Goal: Information Seeking & Learning: Learn about a topic

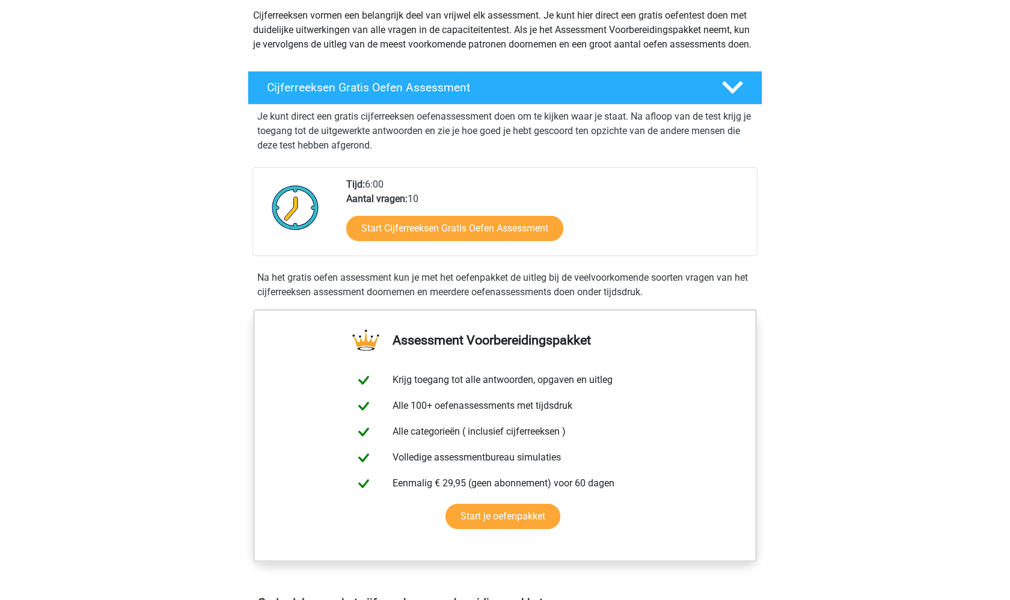
scroll to position [143, 0]
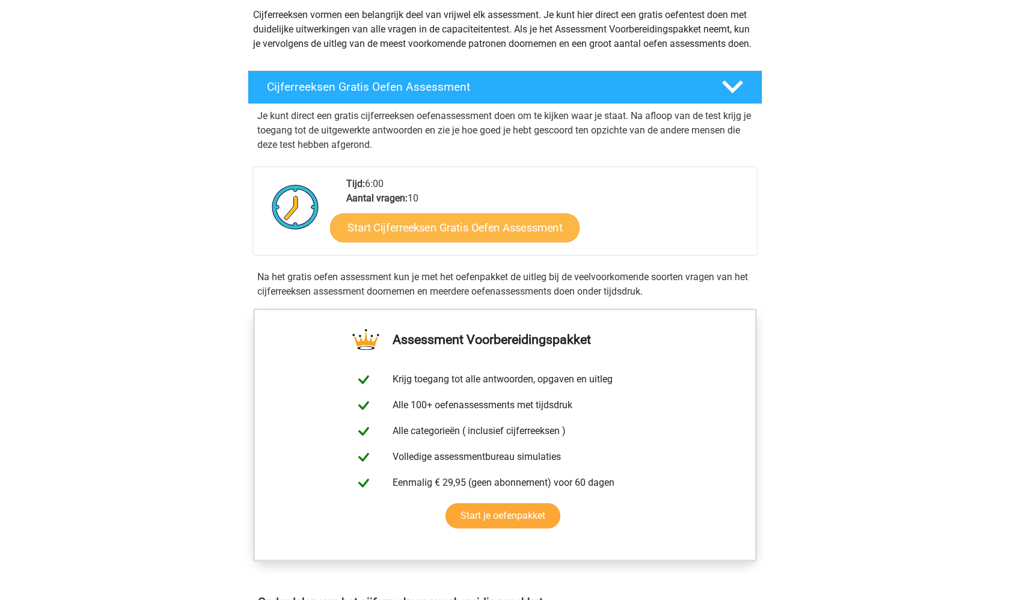
click at [512, 237] on link "Start Cijferreeksen Gratis Oefen Assessment" at bounding box center [455, 227] width 250 height 29
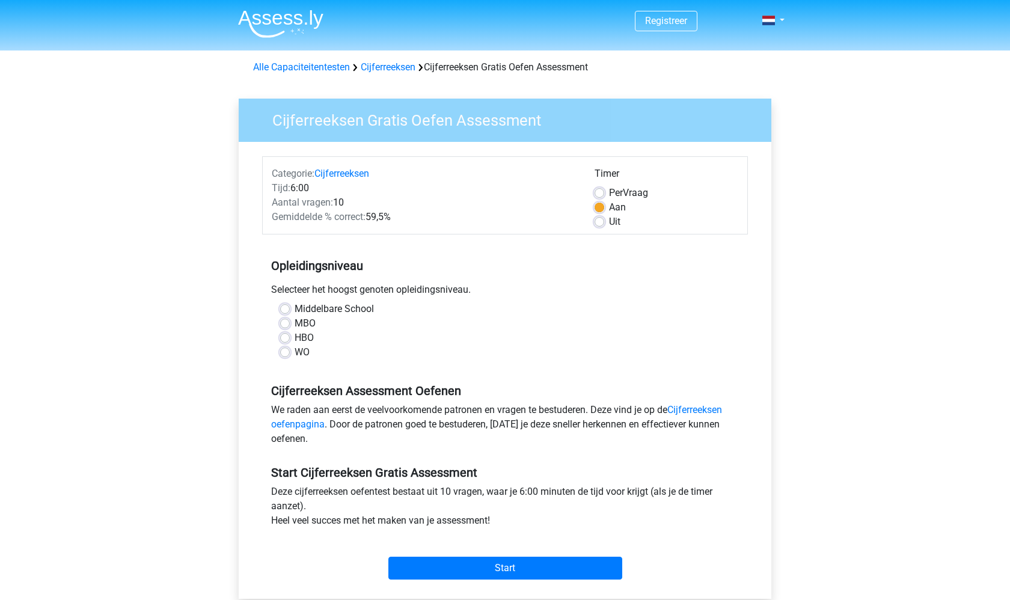
click at [295, 352] on label "WO" at bounding box center [302, 352] width 15 height 14
click at [285, 352] on input "WO" at bounding box center [285, 351] width 10 height 12
radio input "true"
click at [545, 564] on input "Start" at bounding box center [505, 568] width 234 height 23
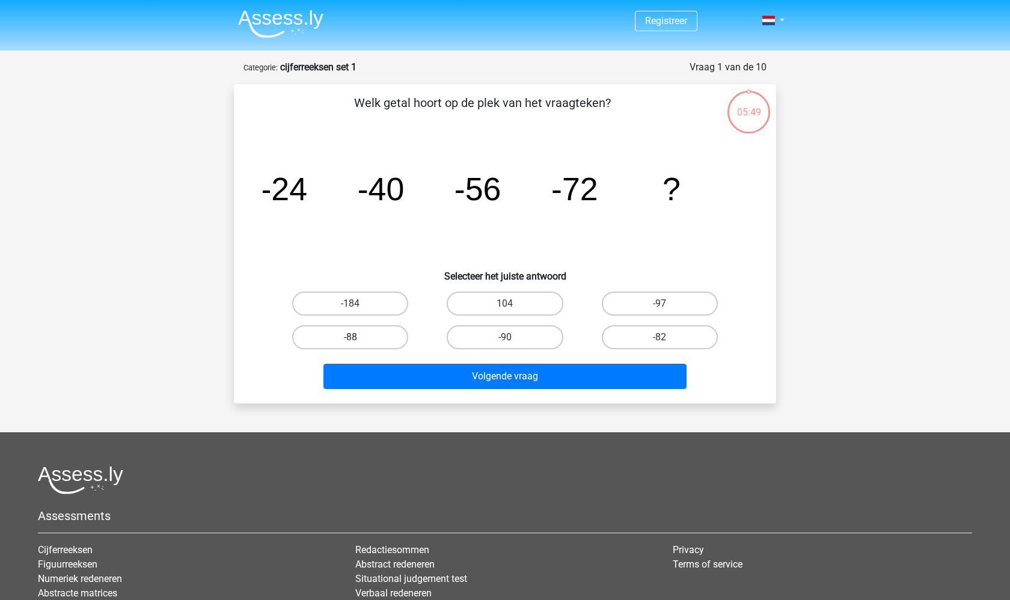
drag, startPoint x: 375, startPoint y: 338, endPoint x: 384, endPoint y: 337, distance: 9.6
click at [375, 338] on label "-88" at bounding box center [350, 337] width 116 height 24
click at [358, 338] on input "-88" at bounding box center [355, 341] width 8 height 8
radio input "true"
click at [533, 393] on div "Volgende vraag" at bounding box center [505, 379] width 464 height 30
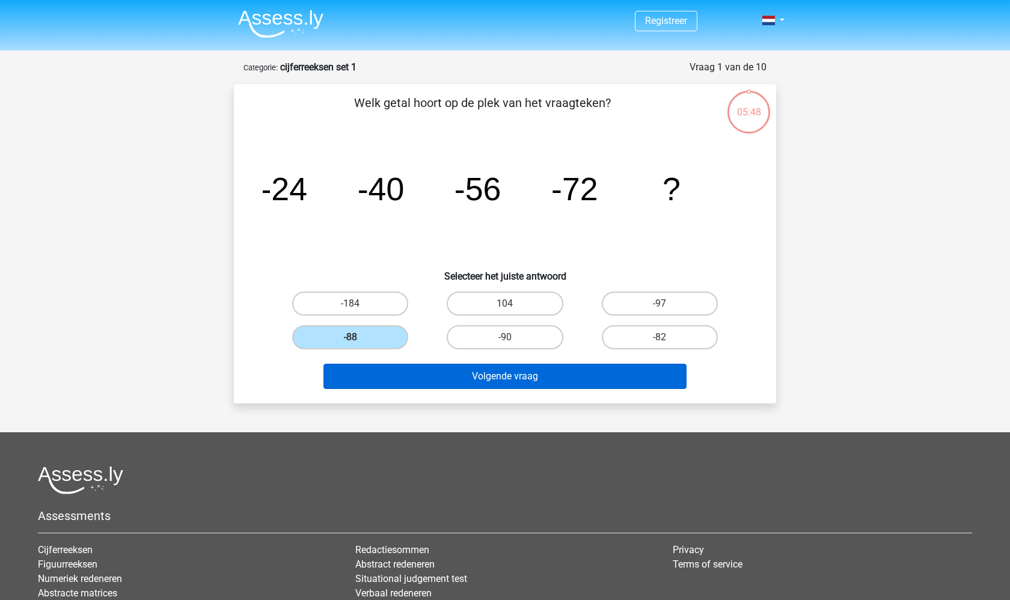
click at [531, 381] on button "Volgende vraag" at bounding box center [506, 376] width 364 height 25
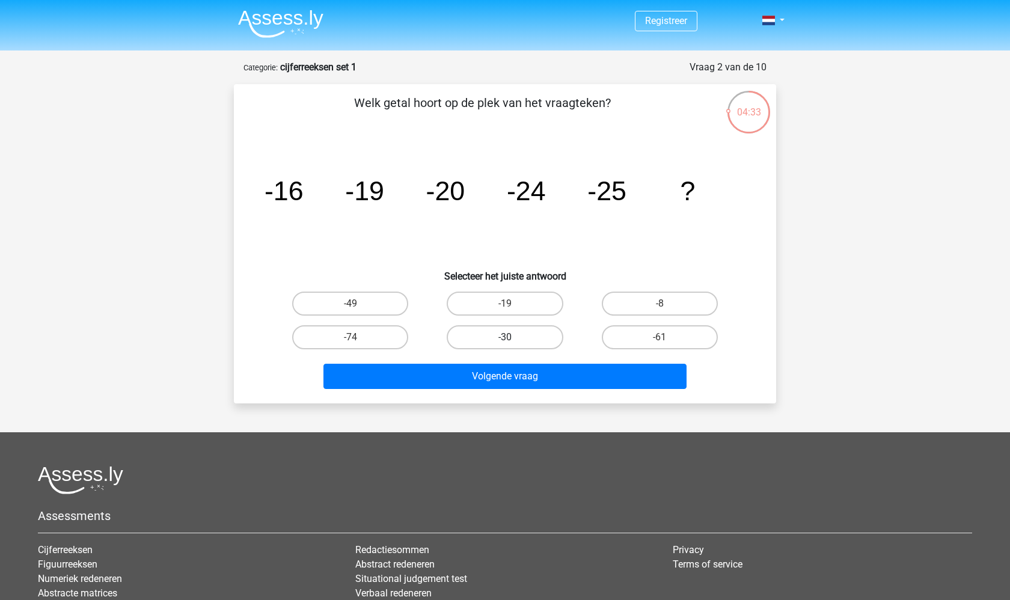
click at [516, 349] on label "-30" at bounding box center [505, 337] width 116 height 24
click at [513, 345] on input "-30" at bounding box center [509, 341] width 8 height 8
radio input "true"
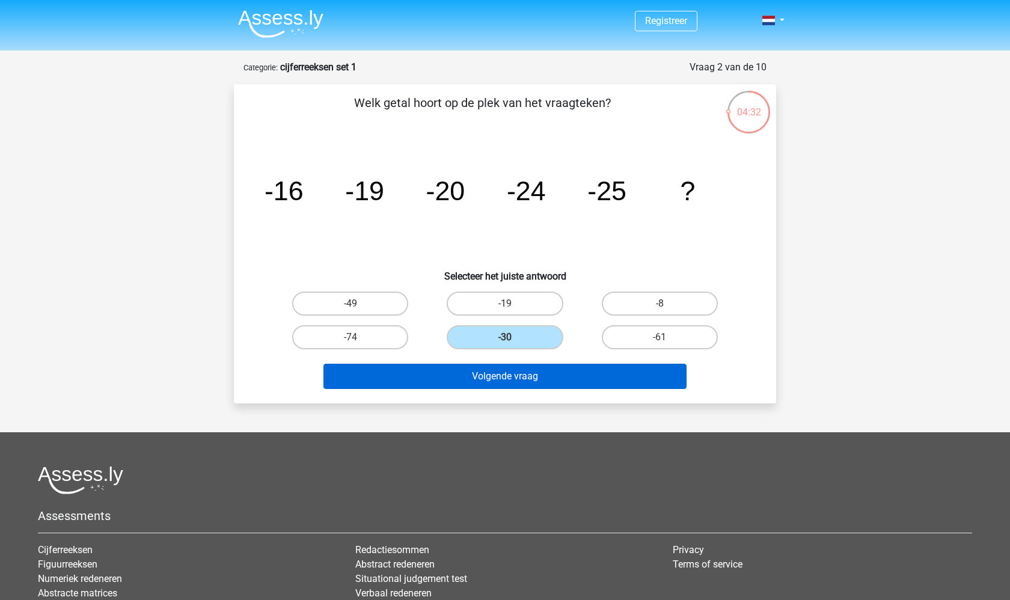
click at [530, 381] on button "Volgende vraag" at bounding box center [506, 376] width 364 height 25
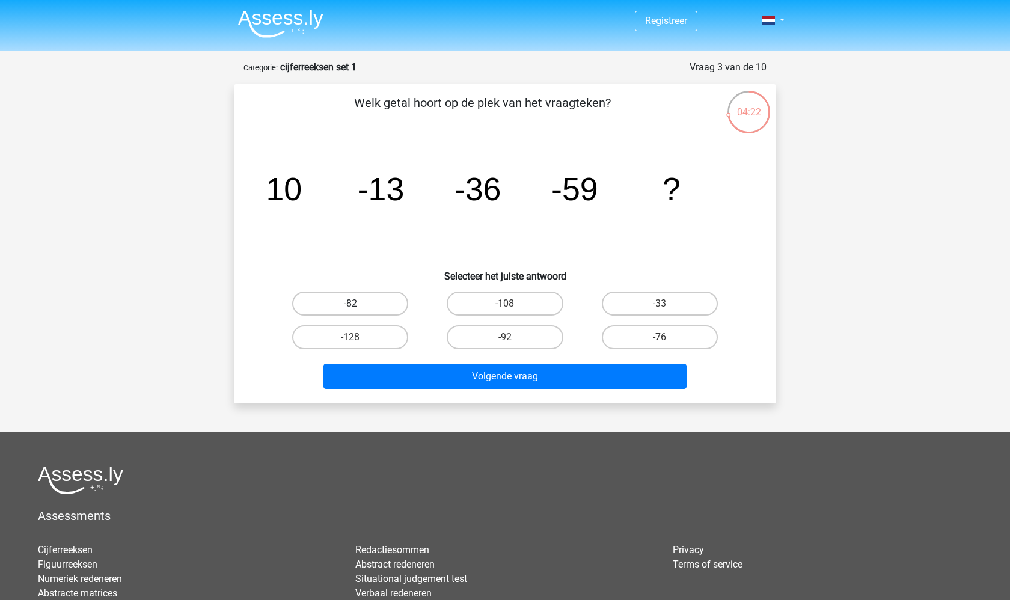
click at [356, 301] on label "-82" at bounding box center [350, 304] width 116 height 24
click at [356, 304] on input "-82" at bounding box center [355, 308] width 8 height 8
radio input "true"
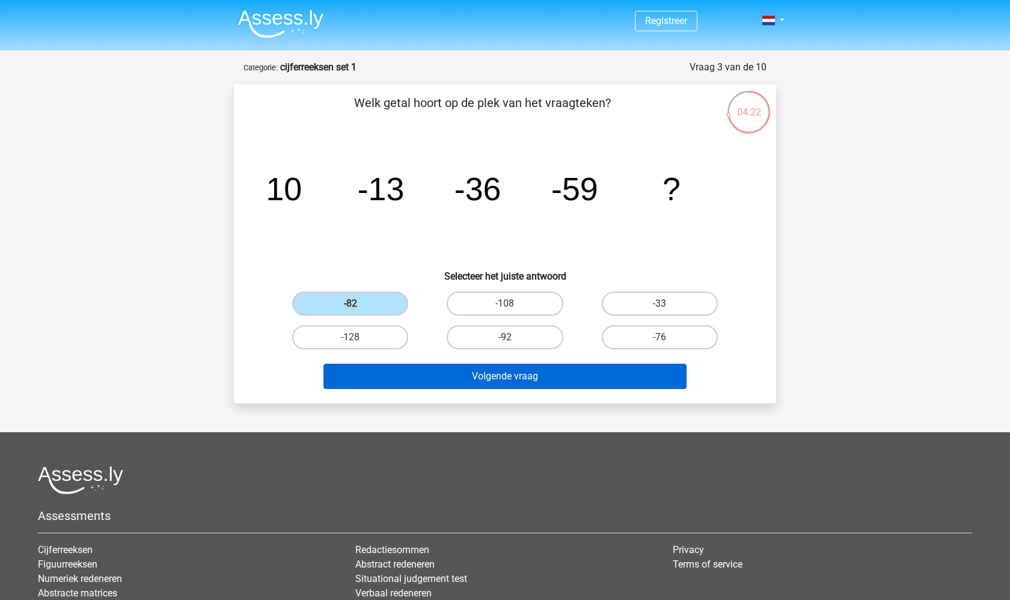
click at [513, 370] on button "Volgende vraag" at bounding box center [506, 376] width 364 height 25
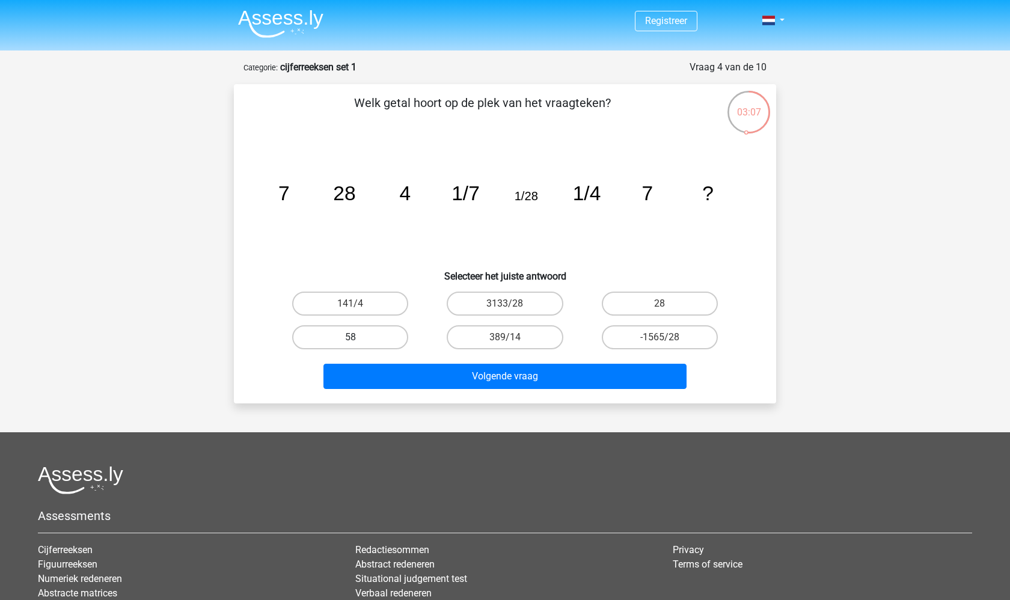
click at [383, 338] on label "58" at bounding box center [350, 337] width 116 height 24
click at [358, 338] on input "58" at bounding box center [355, 341] width 8 height 8
radio input "true"
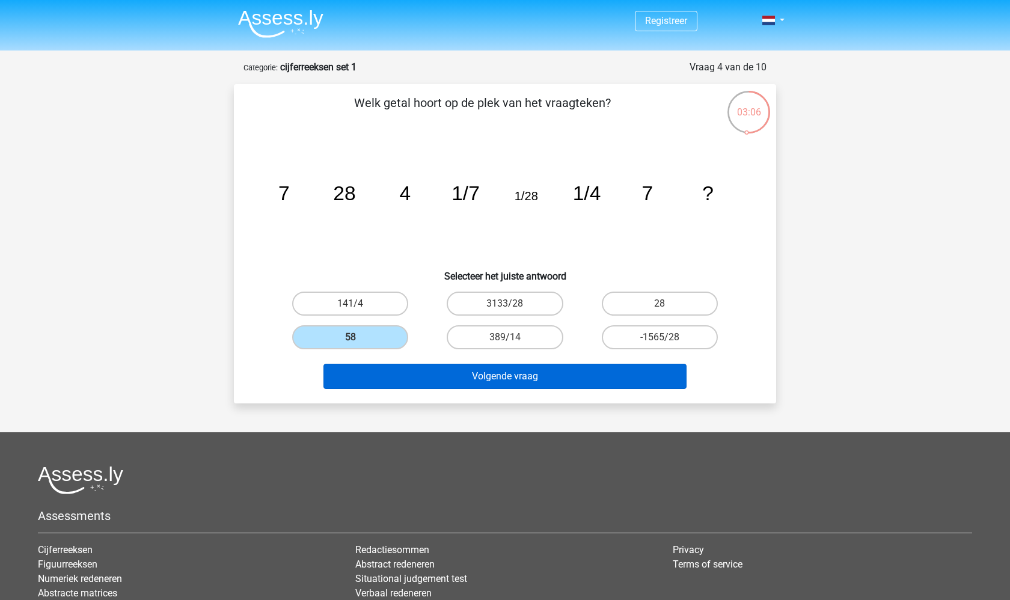
click at [493, 364] on button "Volgende vraag" at bounding box center [506, 376] width 364 height 25
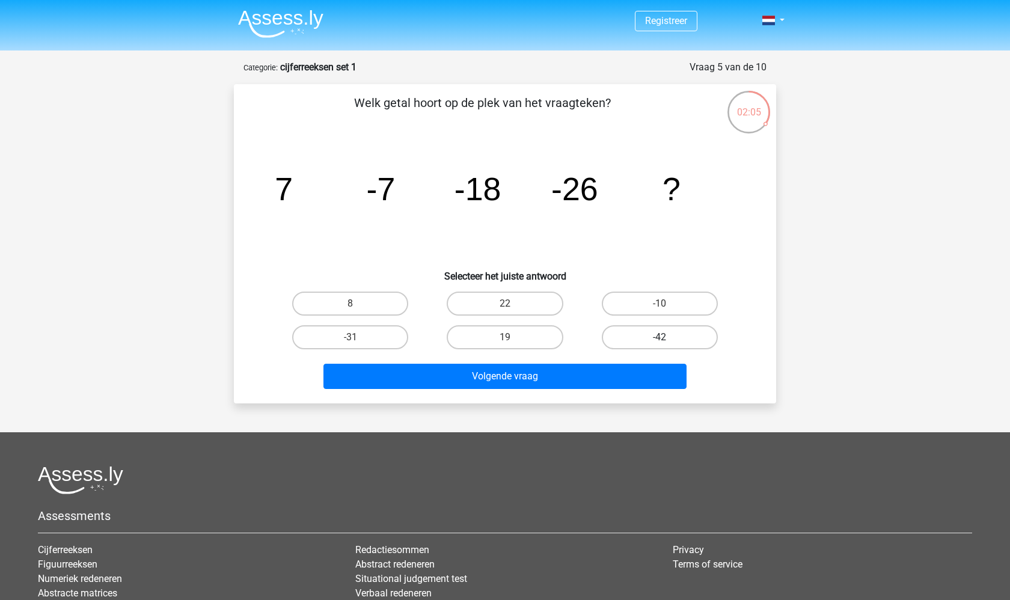
click at [677, 335] on label "-42" at bounding box center [660, 337] width 116 height 24
click at [668, 337] on input "-42" at bounding box center [664, 341] width 8 height 8
radio input "true"
click at [677, 335] on label "-42" at bounding box center [660, 337] width 116 height 24
click at [668, 337] on input "-42" at bounding box center [664, 341] width 8 height 8
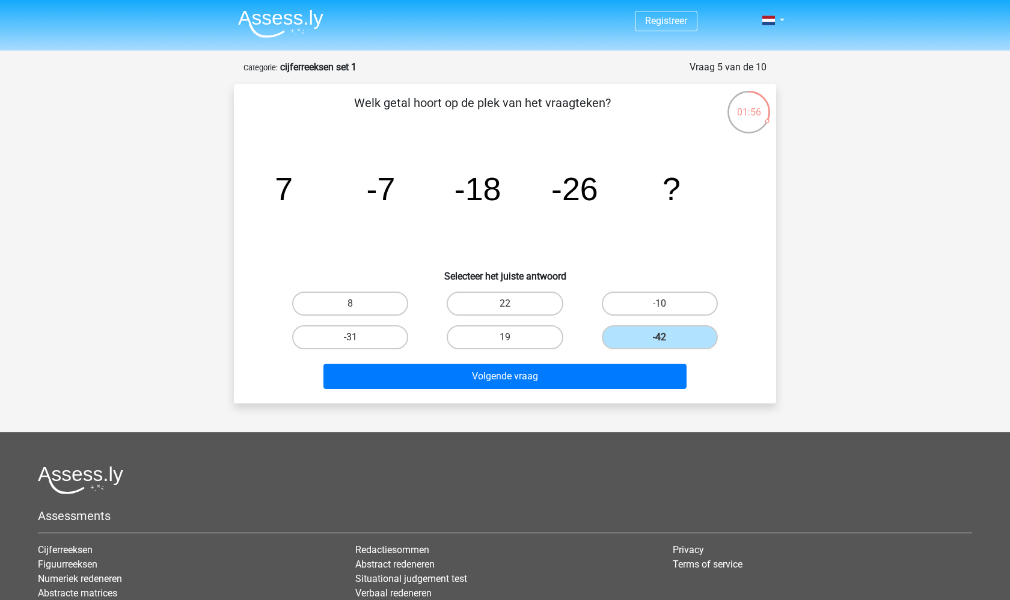
click at [389, 331] on label "-31" at bounding box center [350, 337] width 116 height 24
click at [358, 337] on input "-31" at bounding box center [355, 341] width 8 height 8
radio input "true"
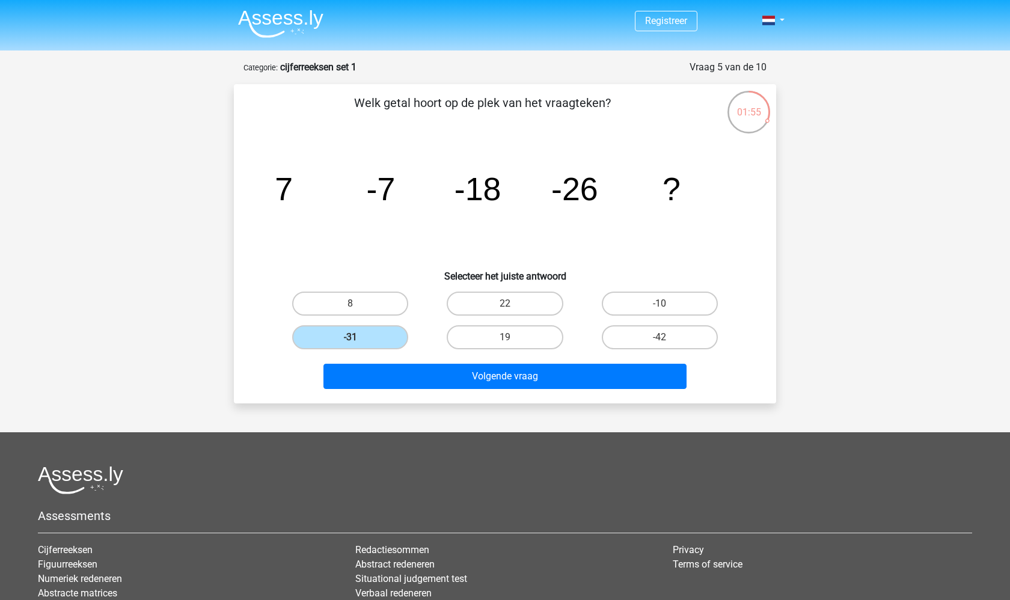
click at [544, 363] on div "Volgende vraag" at bounding box center [505, 374] width 504 height 40
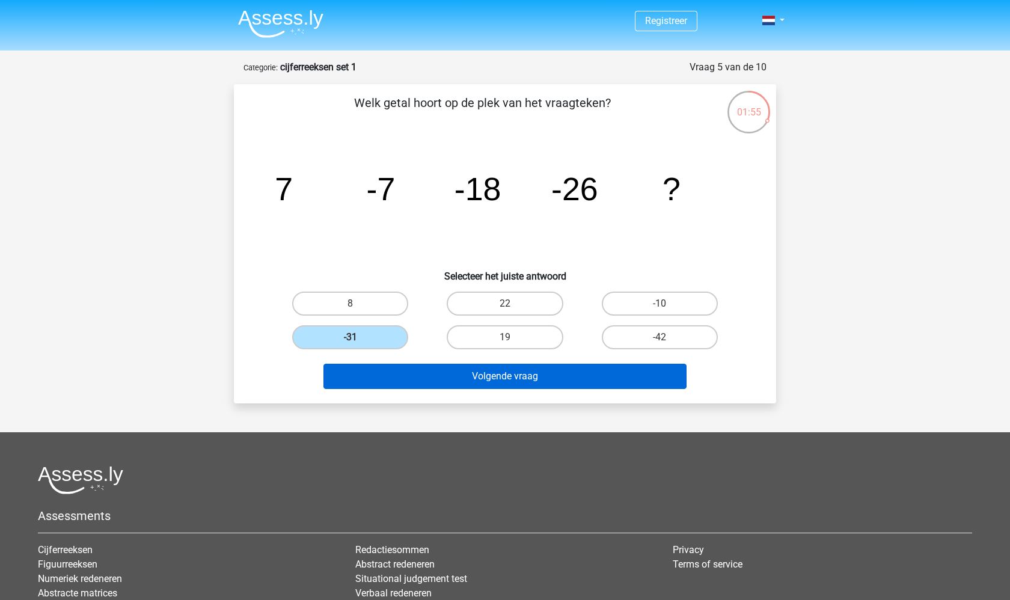
click at [547, 371] on button "Volgende vraag" at bounding box center [506, 376] width 364 height 25
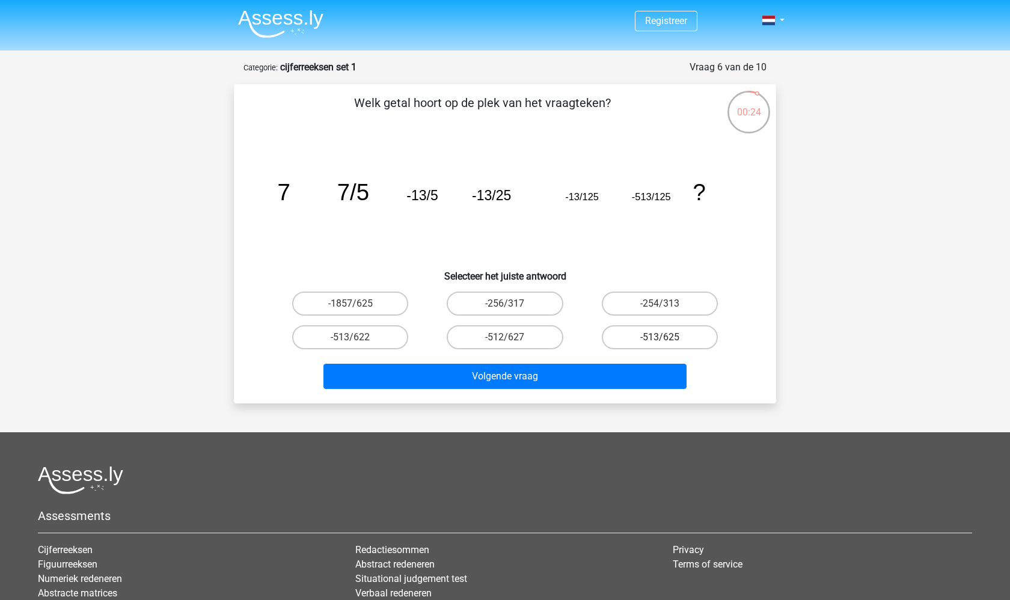
click at [674, 328] on label "-513/625" at bounding box center [660, 337] width 116 height 24
click at [668, 337] on input "-513/625" at bounding box center [664, 341] width 8 height 8
radio input "true"
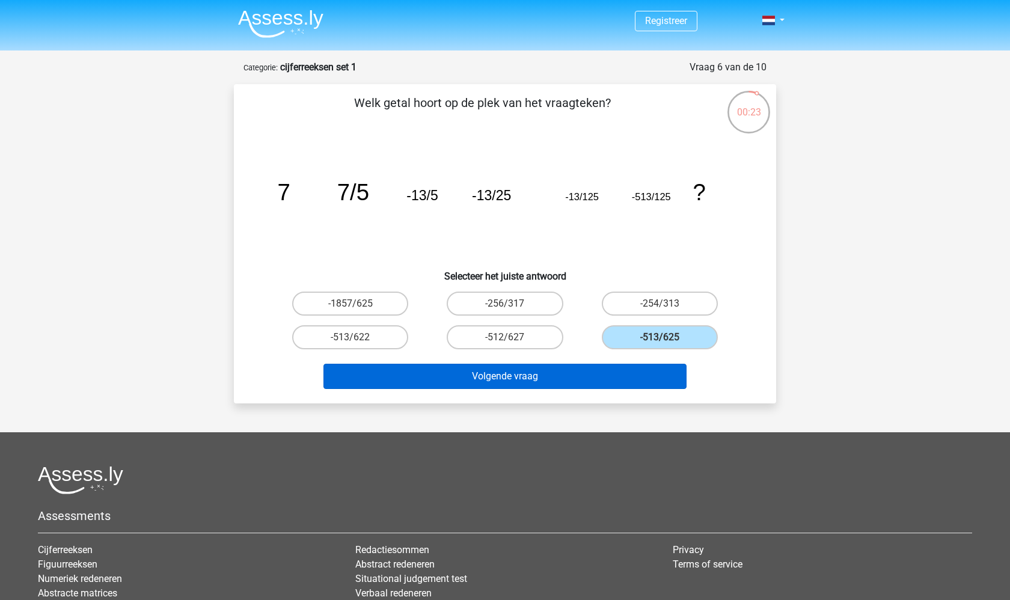
click at [512, 376] on button "Volgende vraag" at bounding box center [506, 376] width 364 height 25
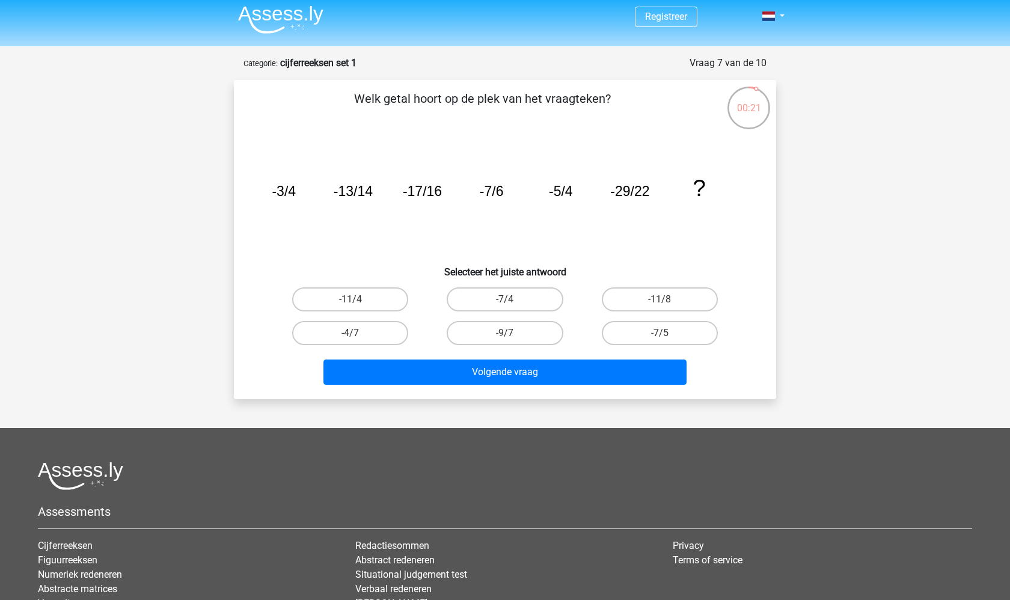
scroll to position [3, 0]
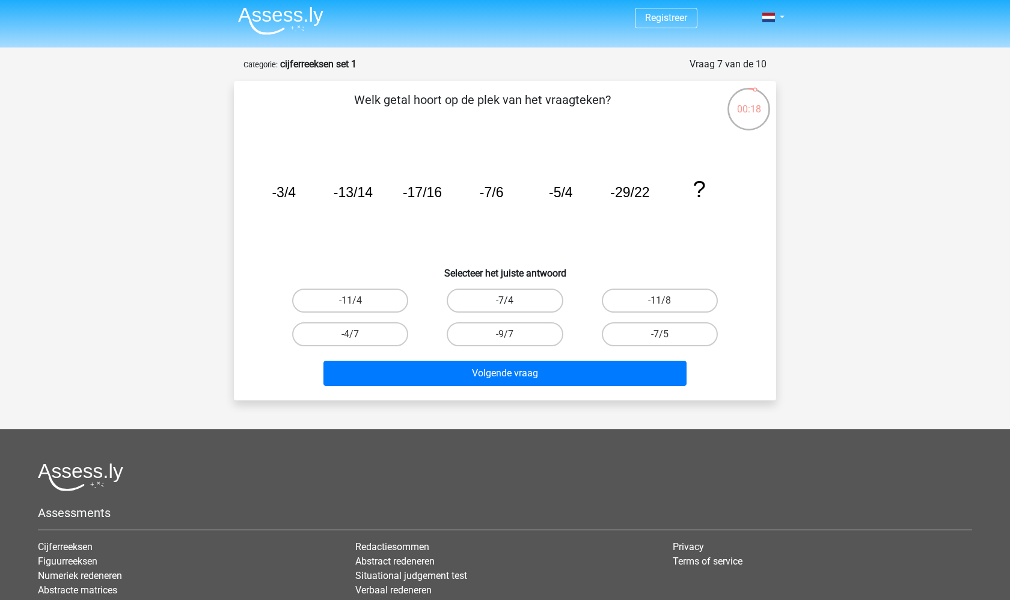
click at [549, 297] on label "-7/4" at bounding box center [505, 301] width 116 height 24
click at [513, 301] on input "-7/4" at bounding box center [509, 305] width 8 height 8
radio input "true"
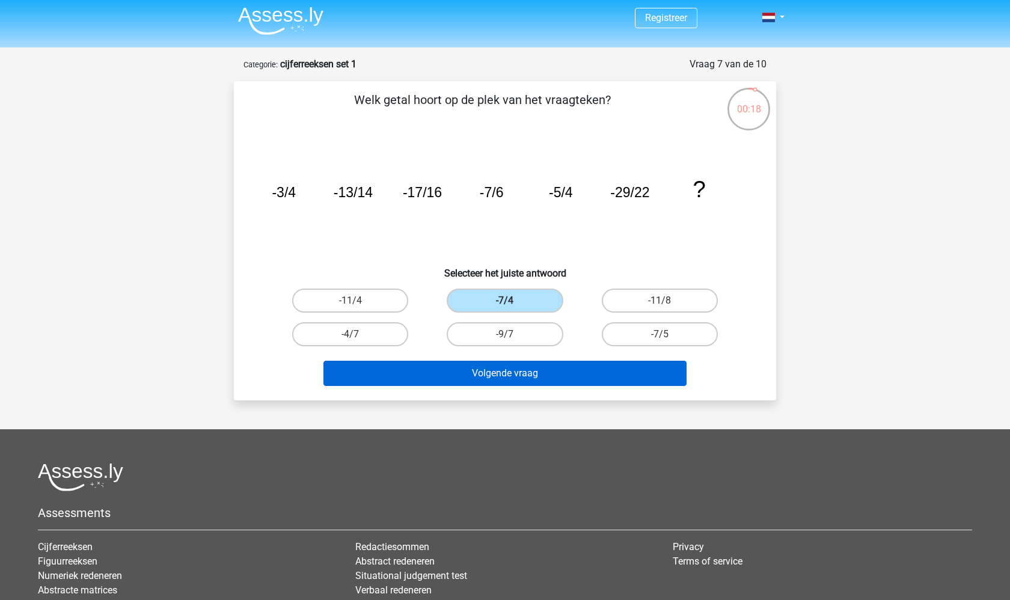
click at [551, 373] on button "Volgende vraag" at bounding box center [506, 373] width 364 height 25
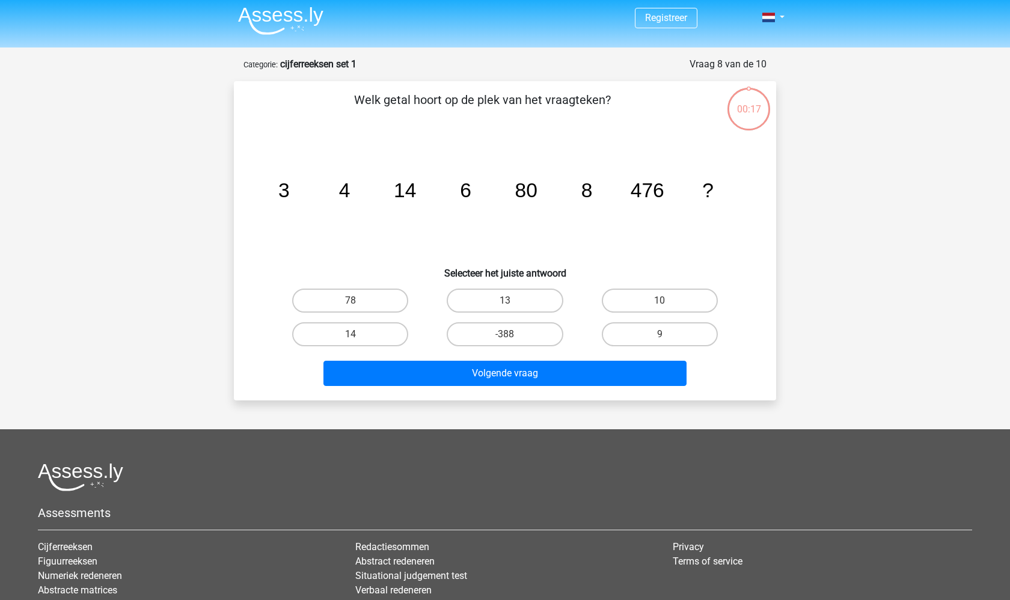
scroll to position [60, 0]
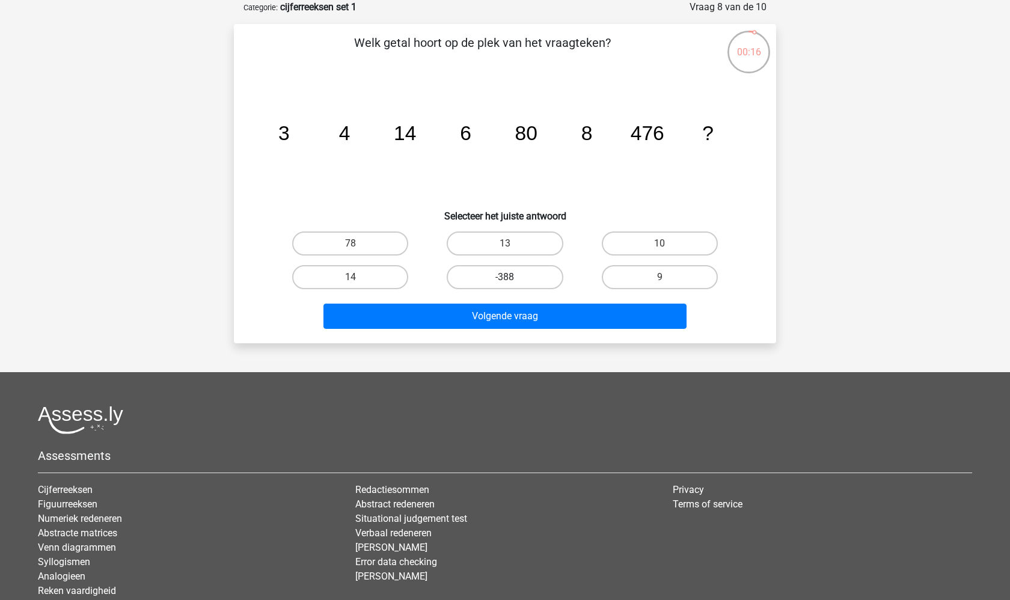
click at [514, 275] on label "-388" at bounding box center [505, 277] width 116 height 24
click at [513, 277] on input "-388" at bounding box center [509, 281] width 8 height 8
radio input "true"
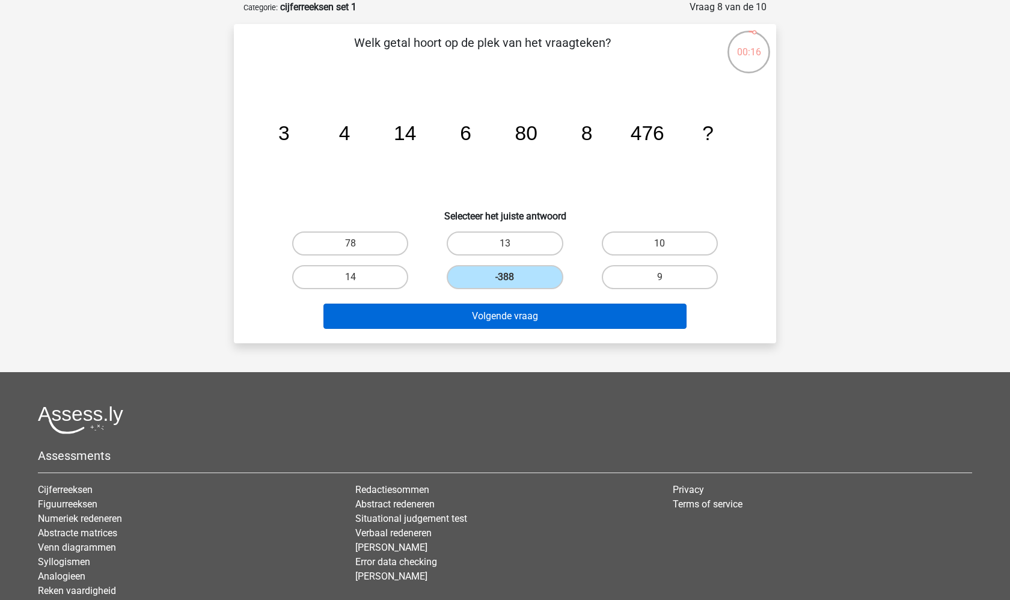
click at [522, 311] on button "Volgende vraag" at bounding box center [506, 316] width 364 height 25
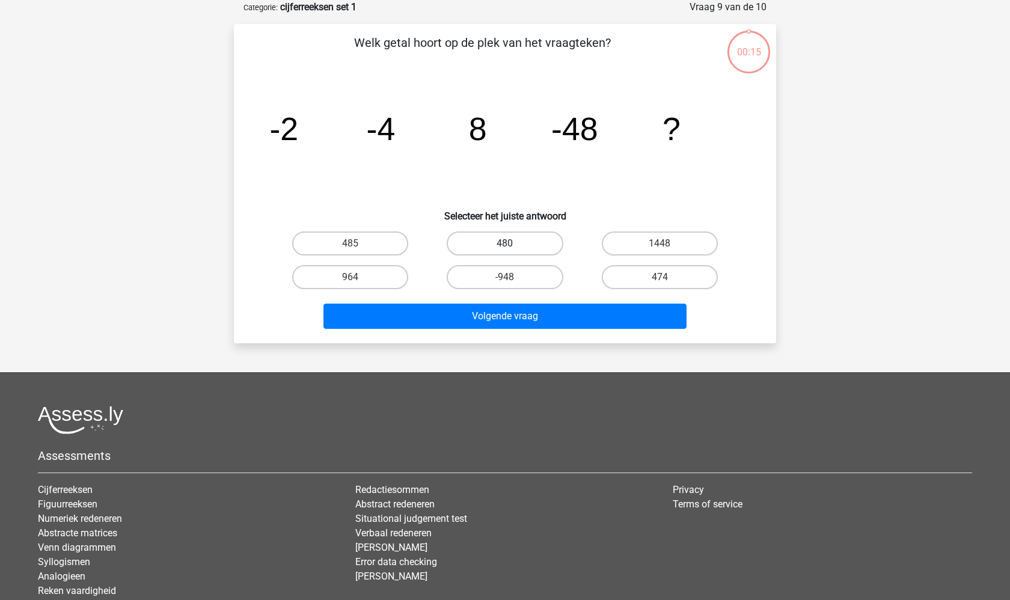
click at [515, 246] on label "480" at bounding box center [505, 244] width 116 height 24
click at [513, 246] on input "480" at bounding box center [509, 248] width 8 height 8
radio input "true"
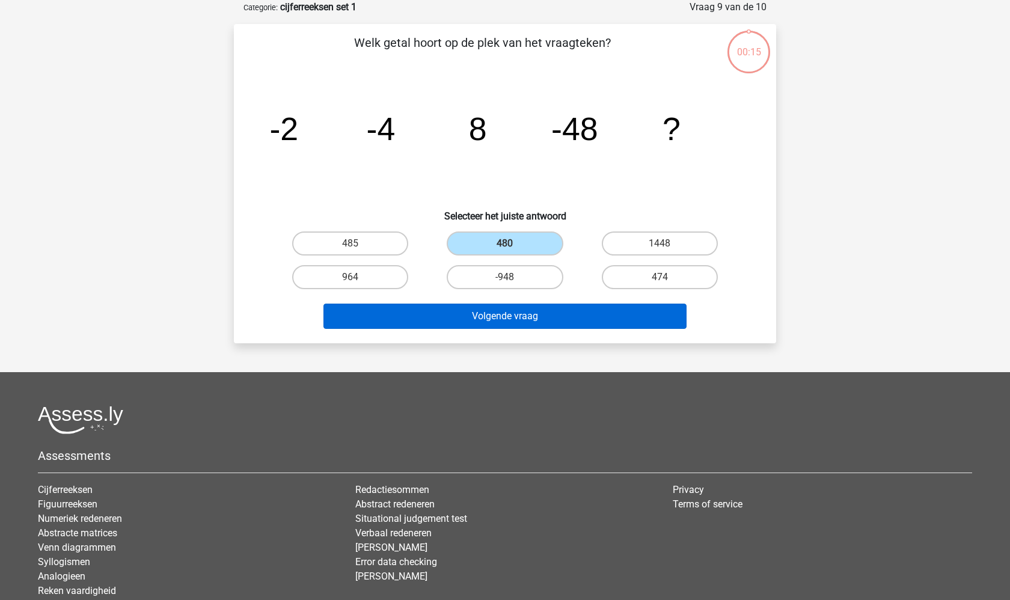
click at [518, 307] on button "Volgende vraag" at bounding box center [506, 316] width 364 height 25
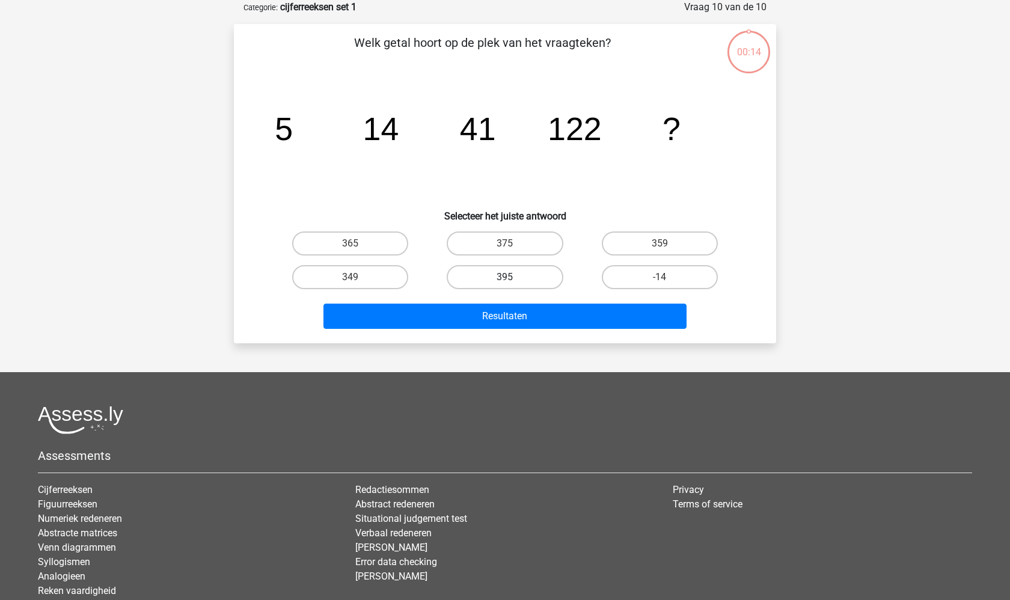
click at [518, 283] on label "395" at bounding box center [505, 277] width 116 height 24
click at [513, 283] on input "395" at bounding box center [509, 281] width 8 height 8
radio input "true"
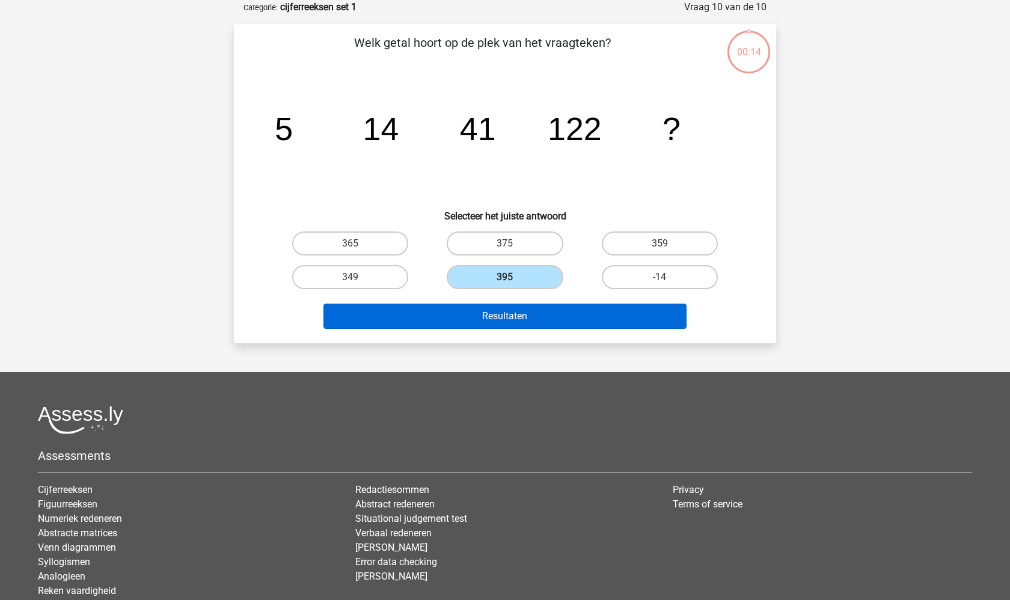
click at [522, 318] on button "Resultaten" at bounding box center [506, 316] width 364 height 25
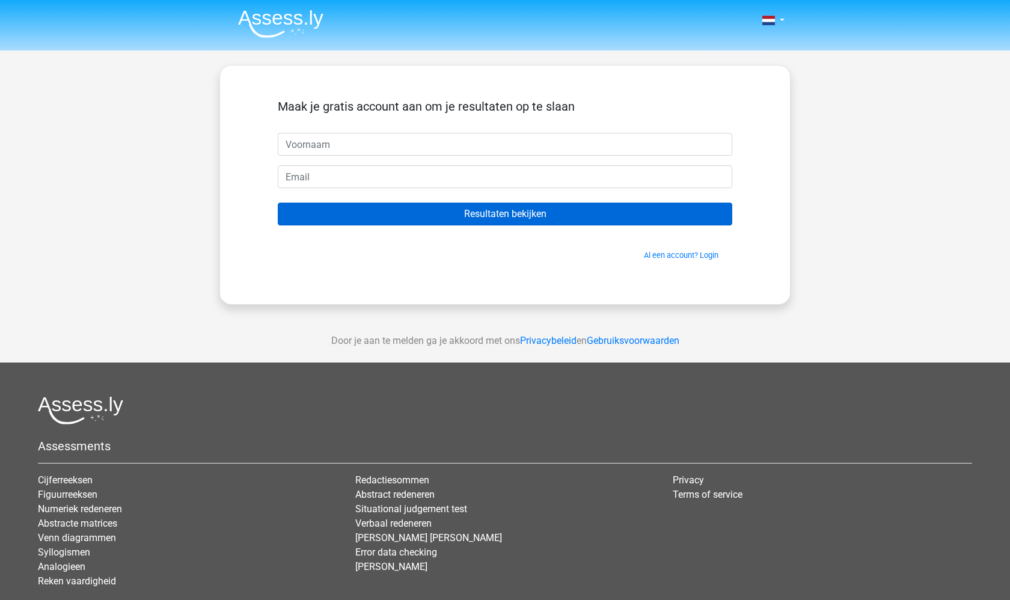
click at [515, 218] on input "Resultaten bekijken" at bounding box center [505, 214] width 455 height 23
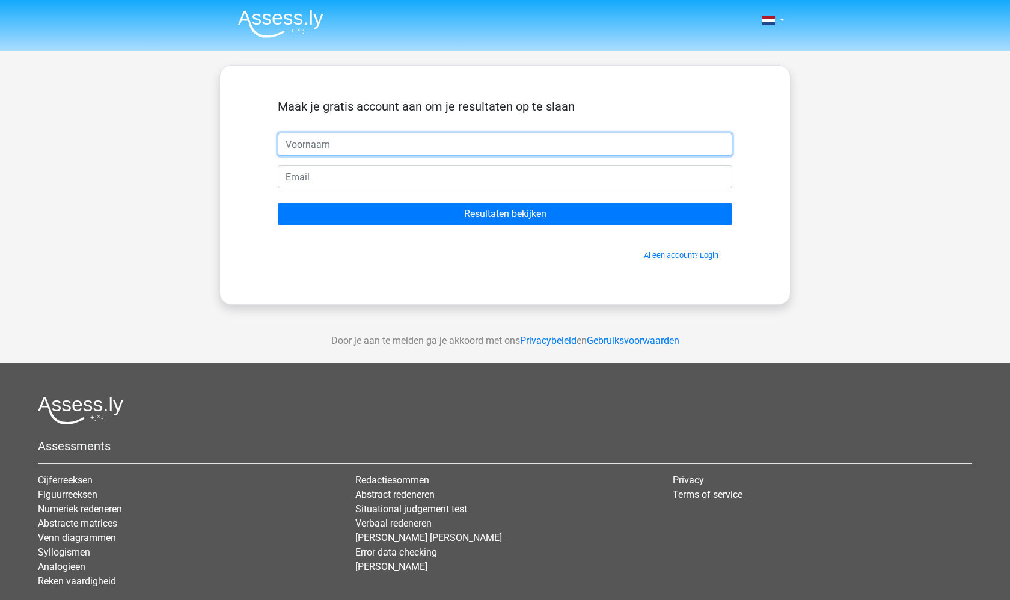
click at [458, 134] on input "text" at bounding box center [505, 144] width 455 height 23
type input "juliet"
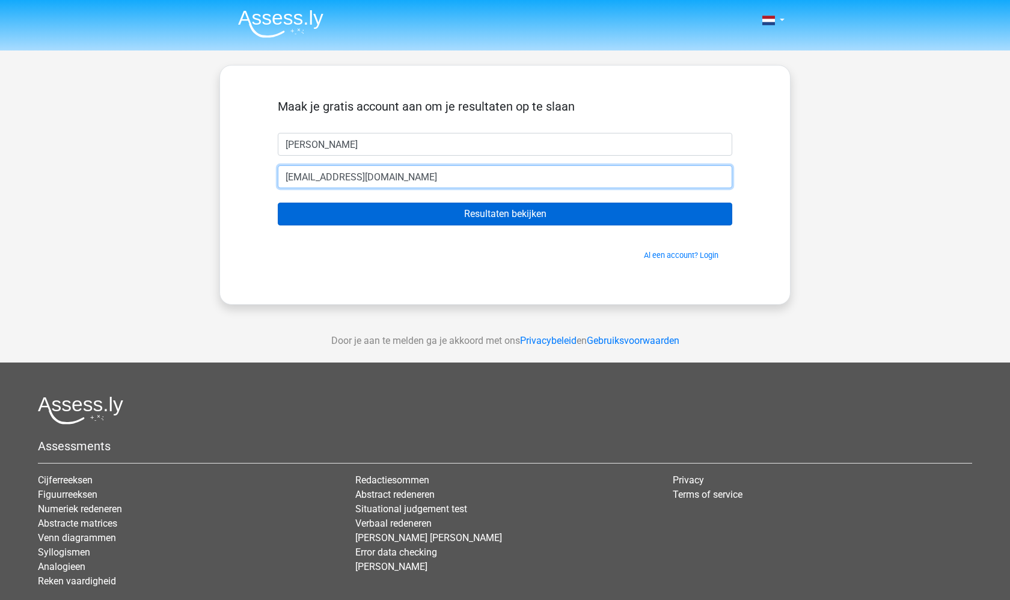
type input "julietevh@gmail.com"
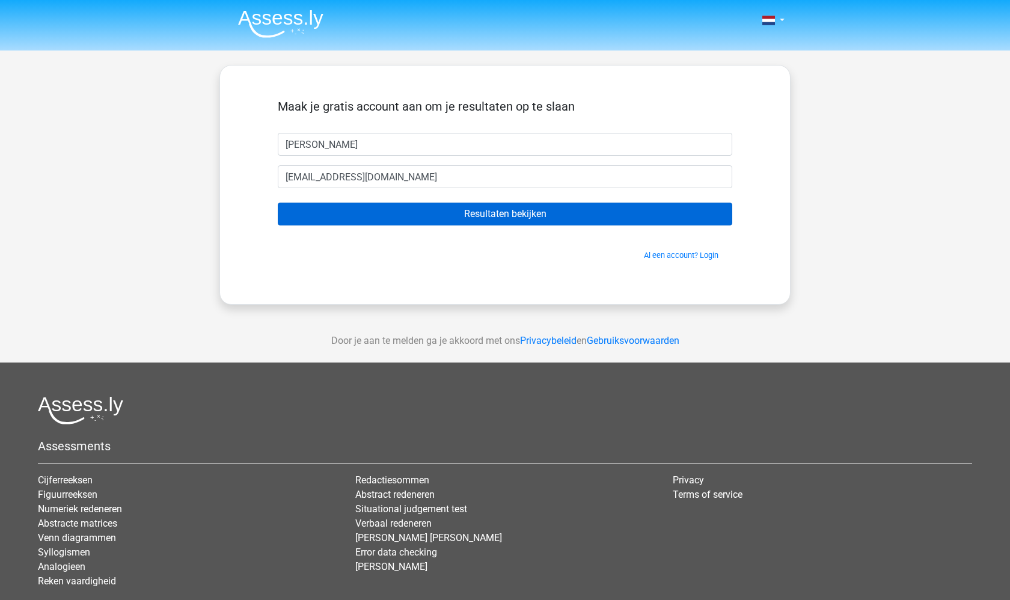
click at [503, 215] on input "Resultaten bekijken" at bounding box center [505, 214] width 455 height 23
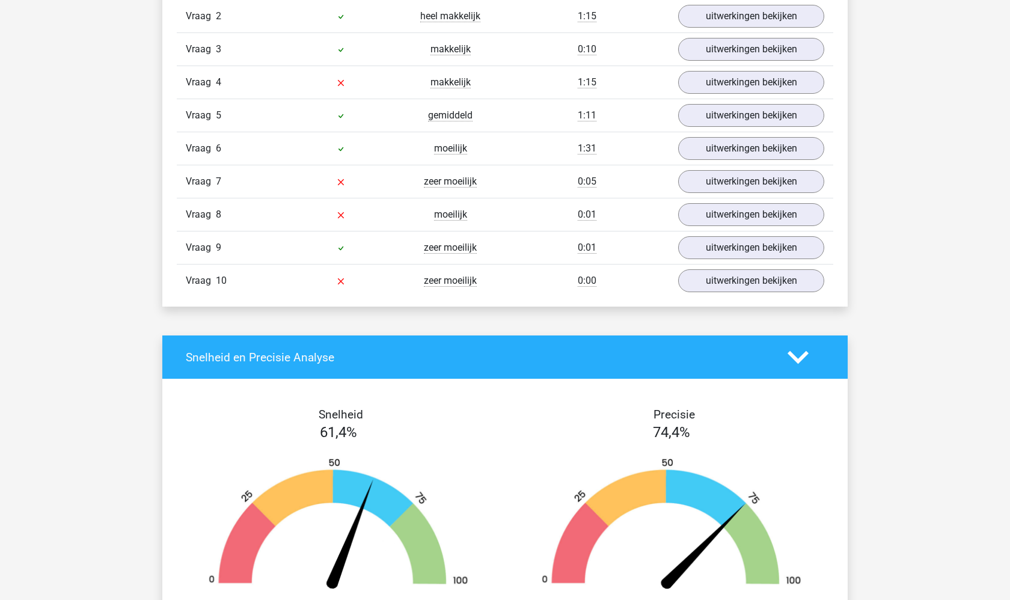
scroll to position [1017, 0]
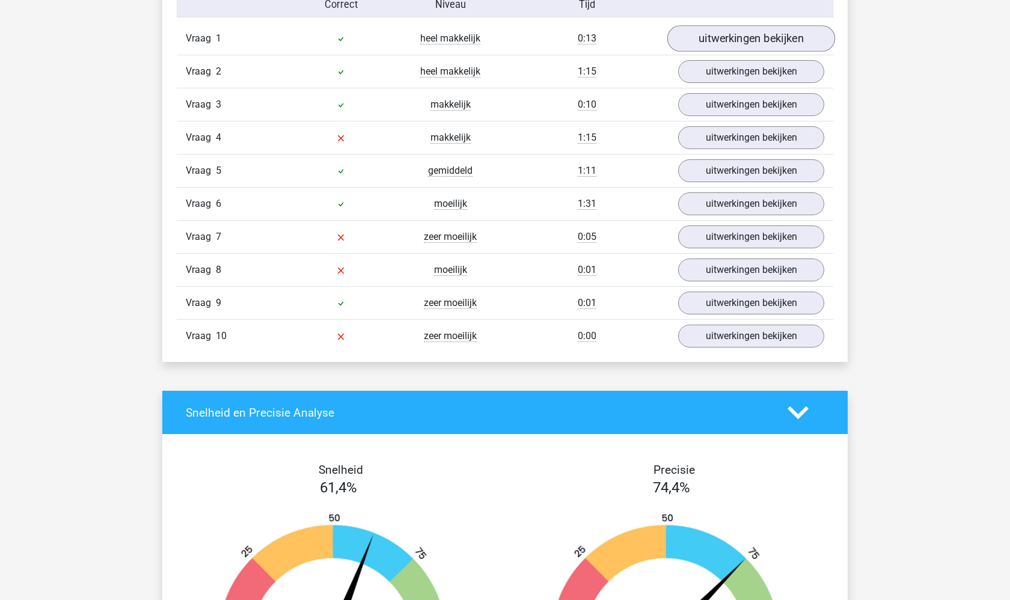
click at [776, 26] on link "uitwerkingen bekijken" at bounding box center [752, 38] width 168 height 26
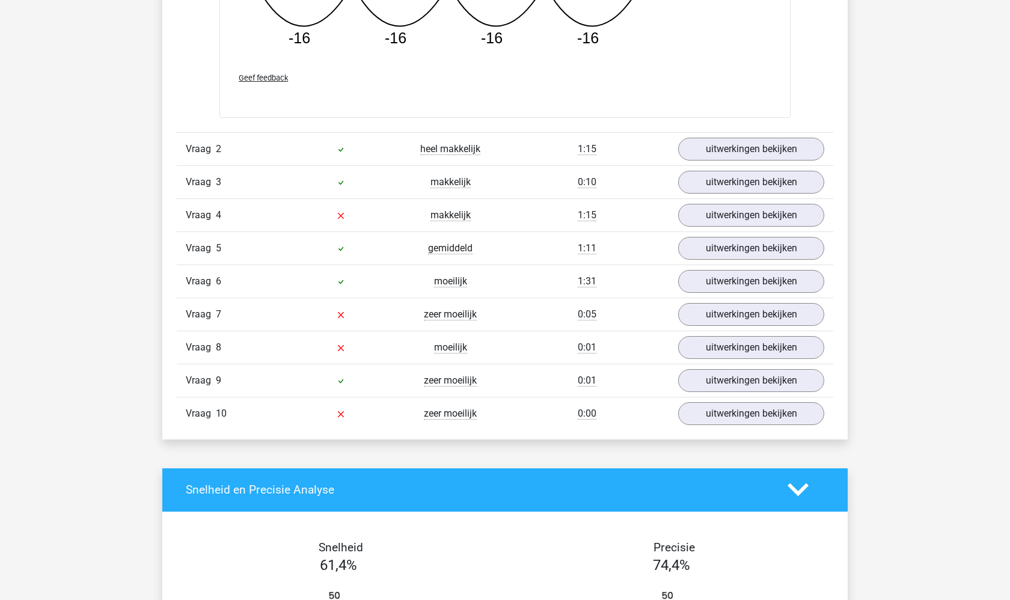
scroll to position [1510, 0]
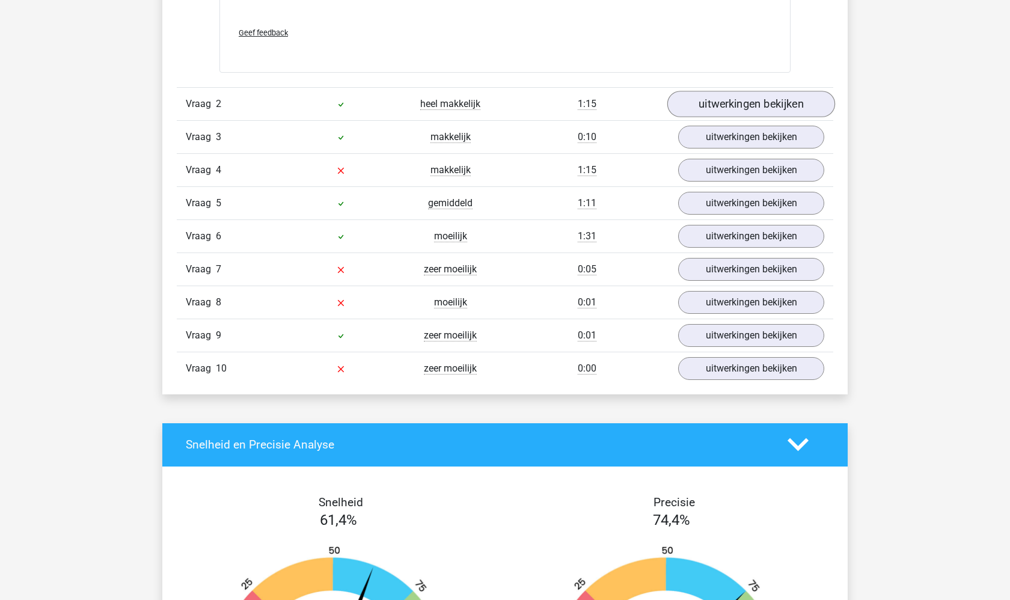
click at [748, 112] on link "uitwerkingen bekijken" at bounding box center [752, 104] width 168 height 26
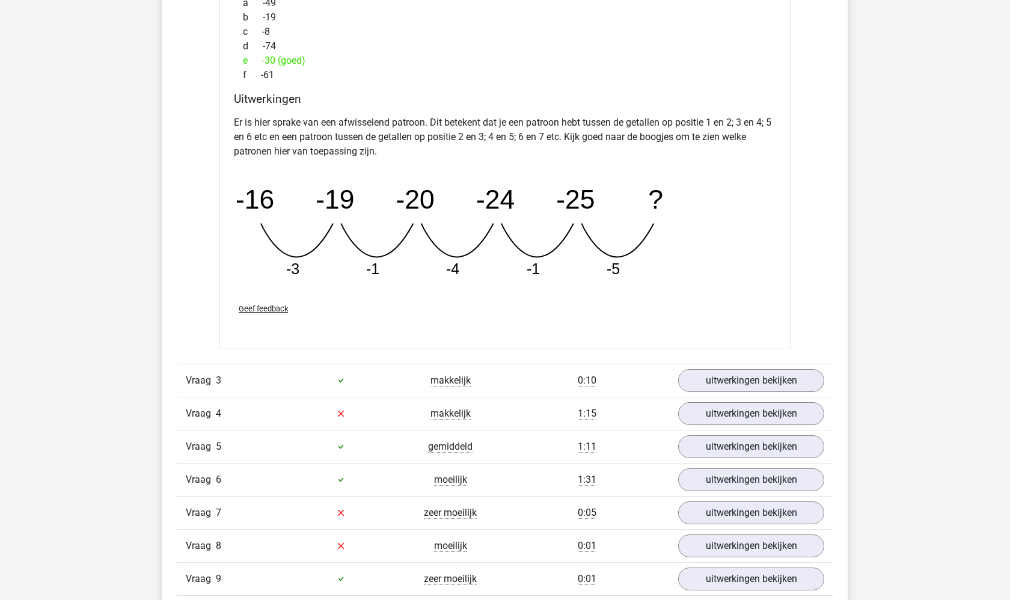
scroll to position [2051, 0]
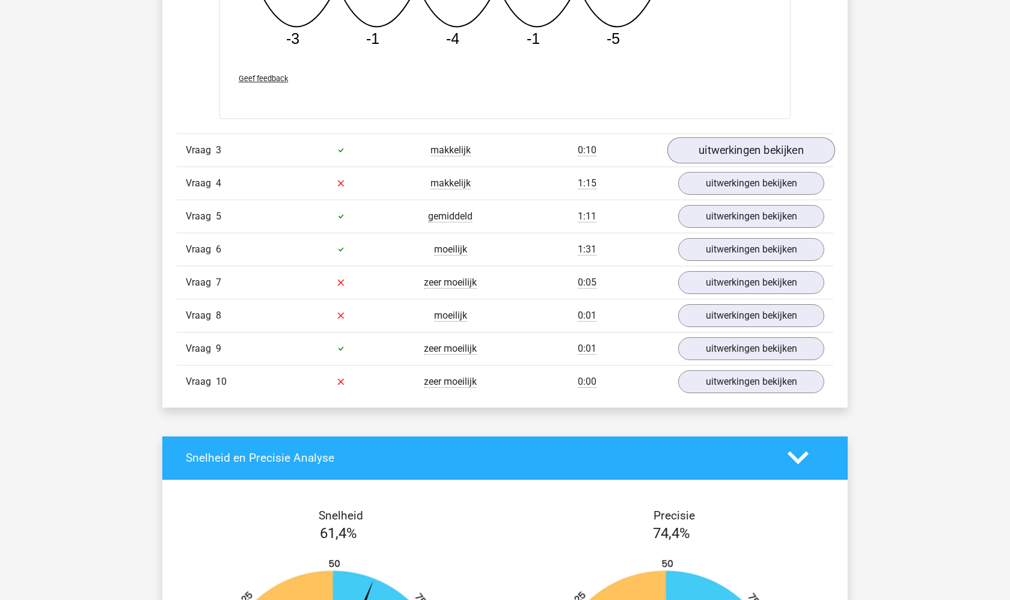
click at [716, 146] on link "uitwerkingen bekijken" at bounding box center [752, 150] width 168 height 26
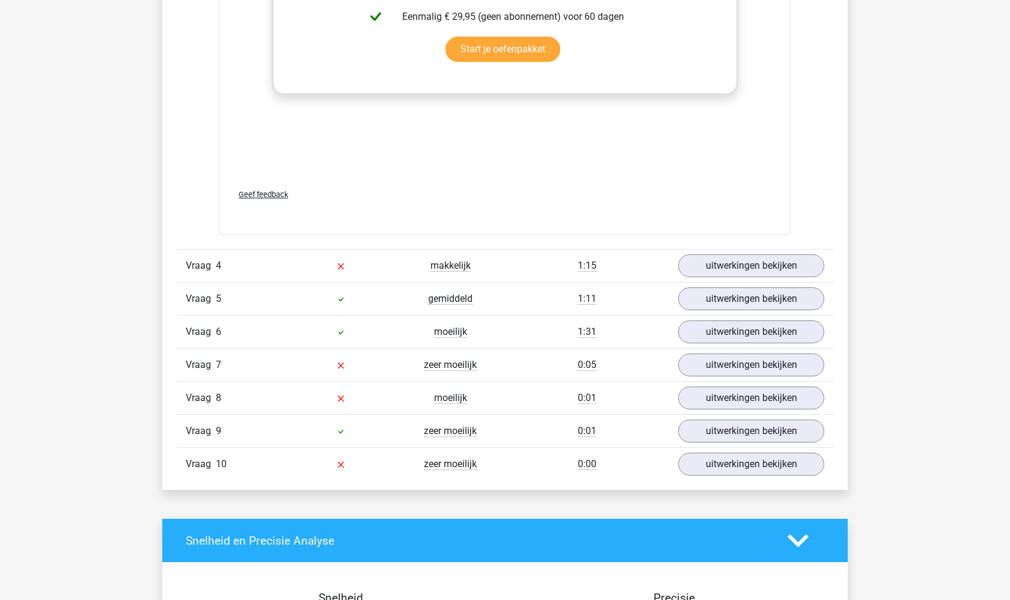
scroll to position [2718, 0]
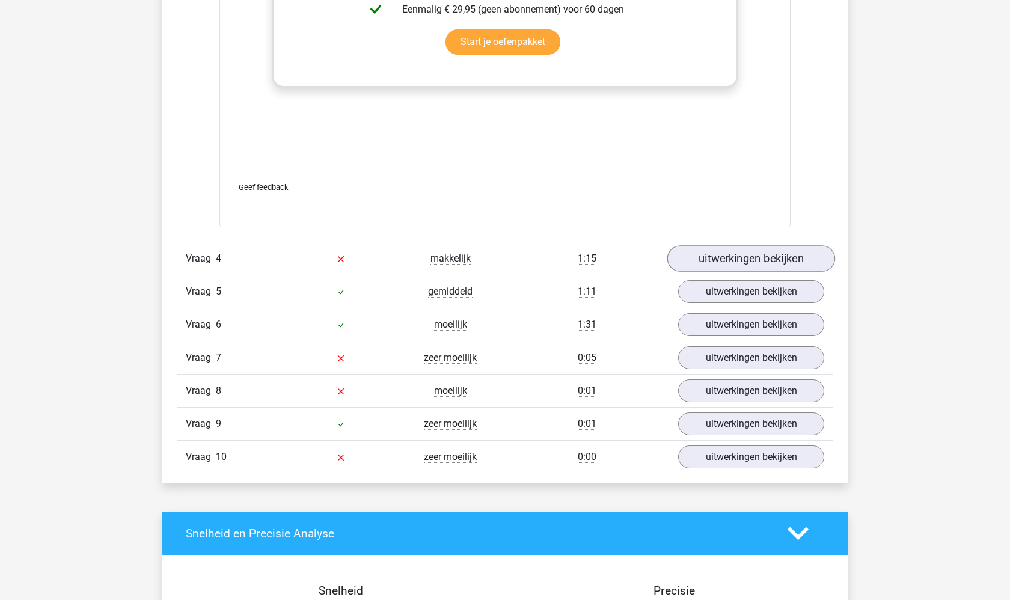
click at [730, 262] on link "uitwerkingen bekijken" at bounding box center [752, 258] width 168 height 26
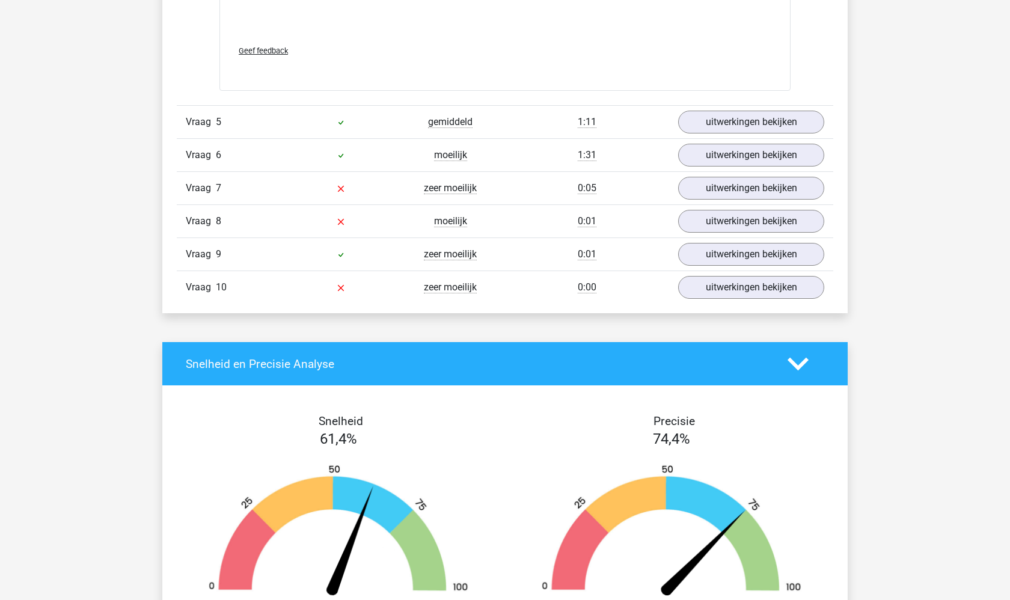
scroll to position [3475, 0]
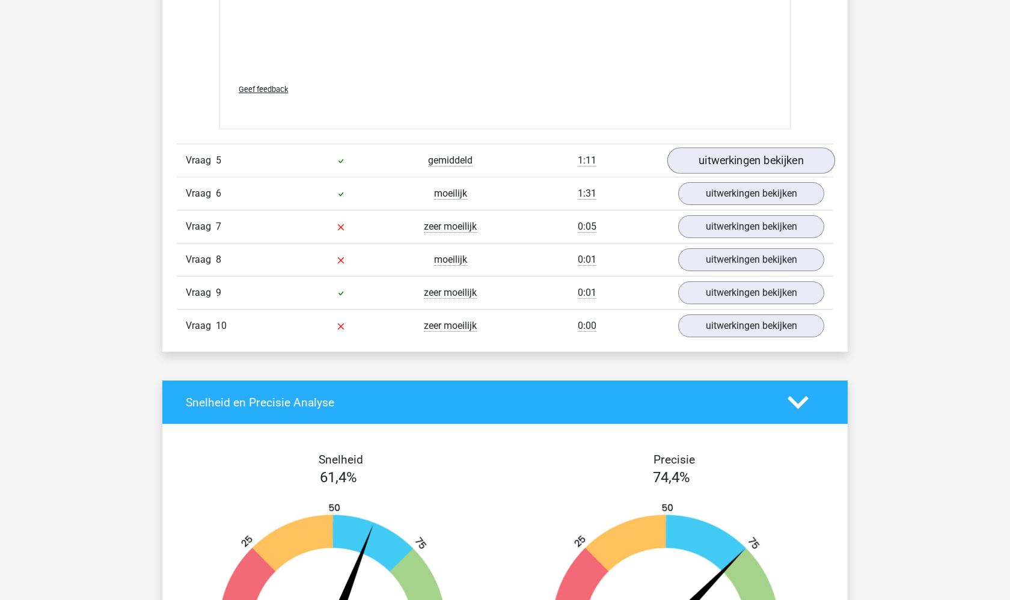
click at [722, 149] on link "uitwerkingen bekijken" at bounding box center [752, 160] width 168 height 26
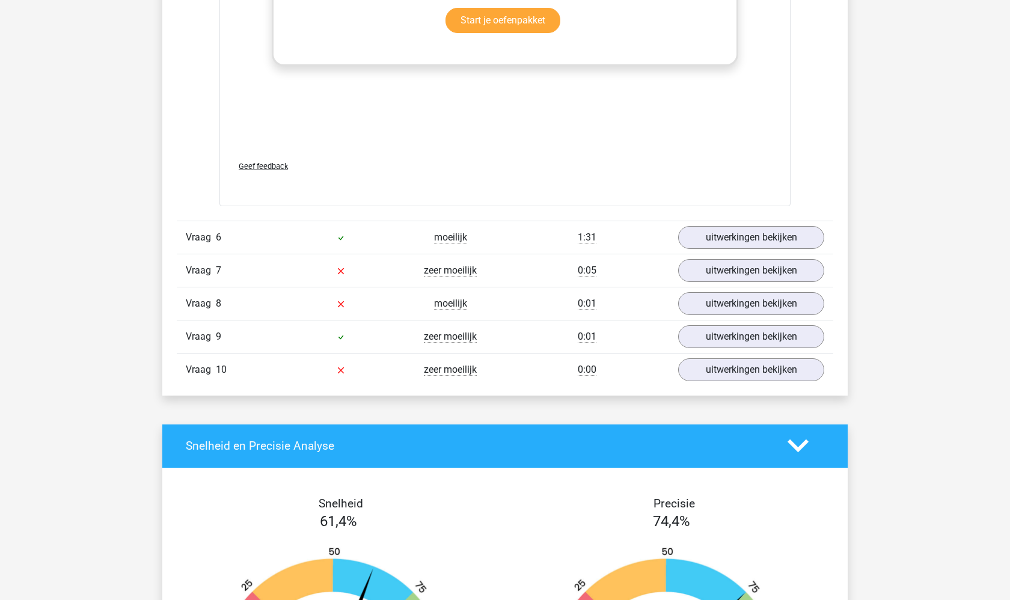
scroll to position [3698, 0]
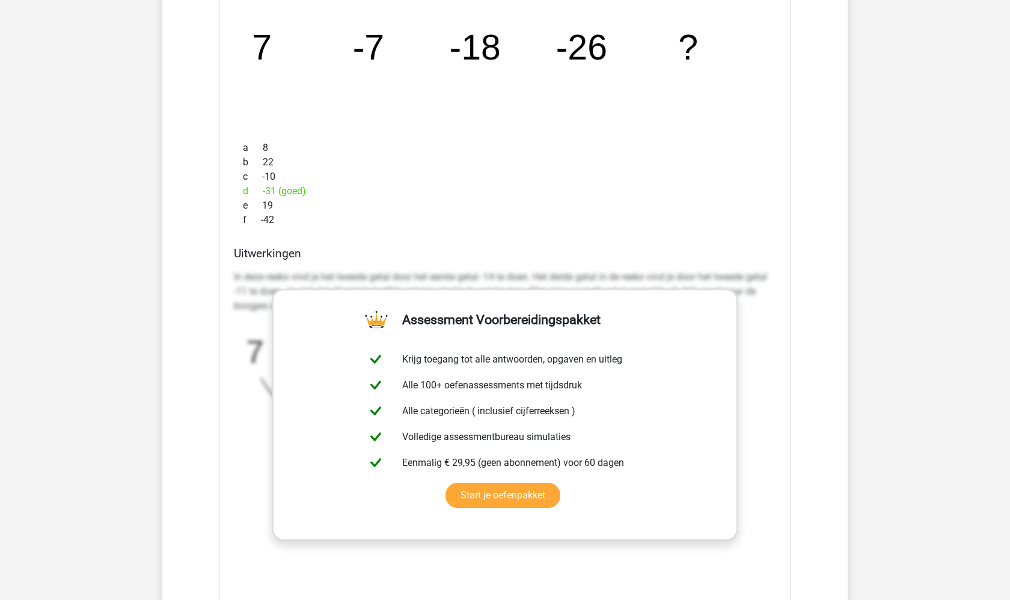
click at [645, 247] on h4 "Uitwerkingen" at bounding box center [505, 254] width 542 height 14
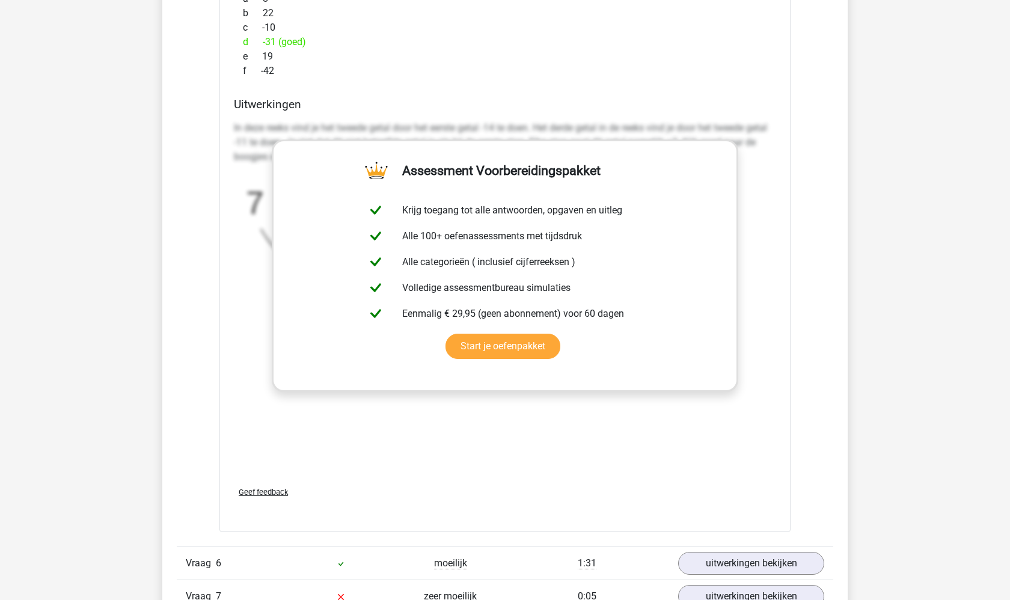
scroll to position [4137, 0]
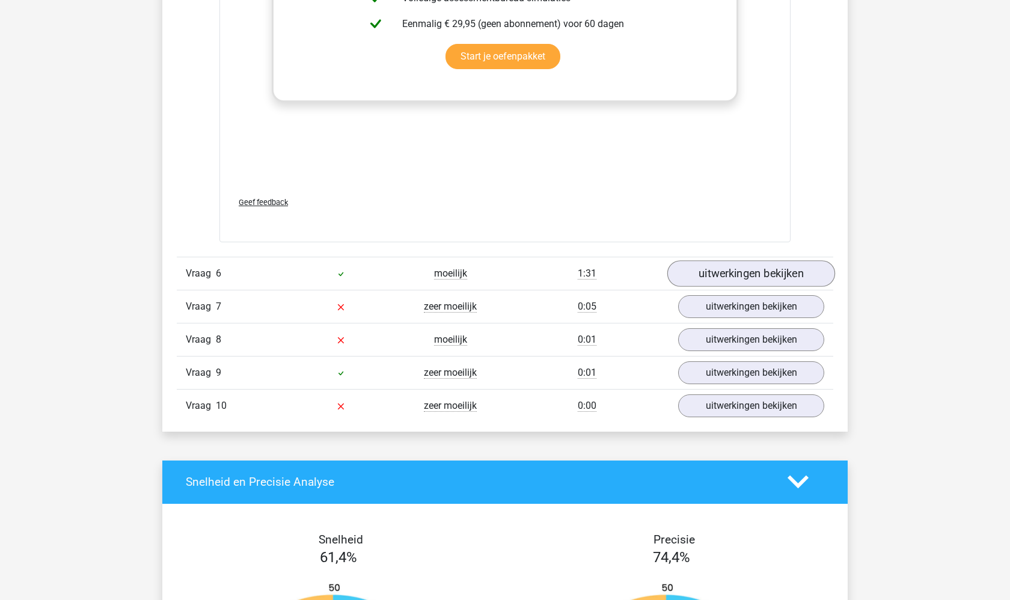
click at [711, 274] on link "uitwerkingen bekijken" at bounding box center [752, 273] width 168 height 26
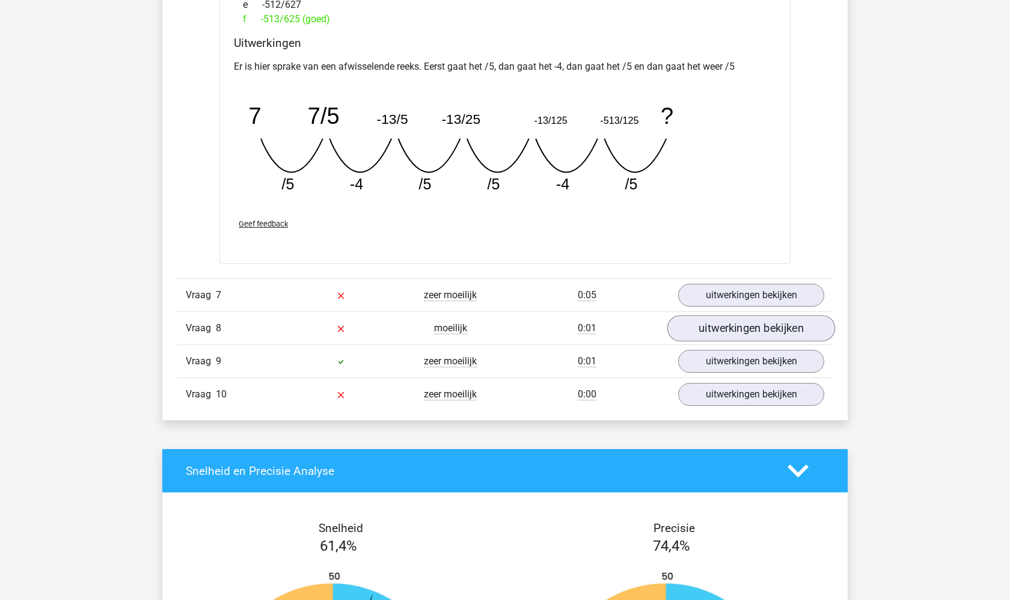
scroll to position [4665, 0]
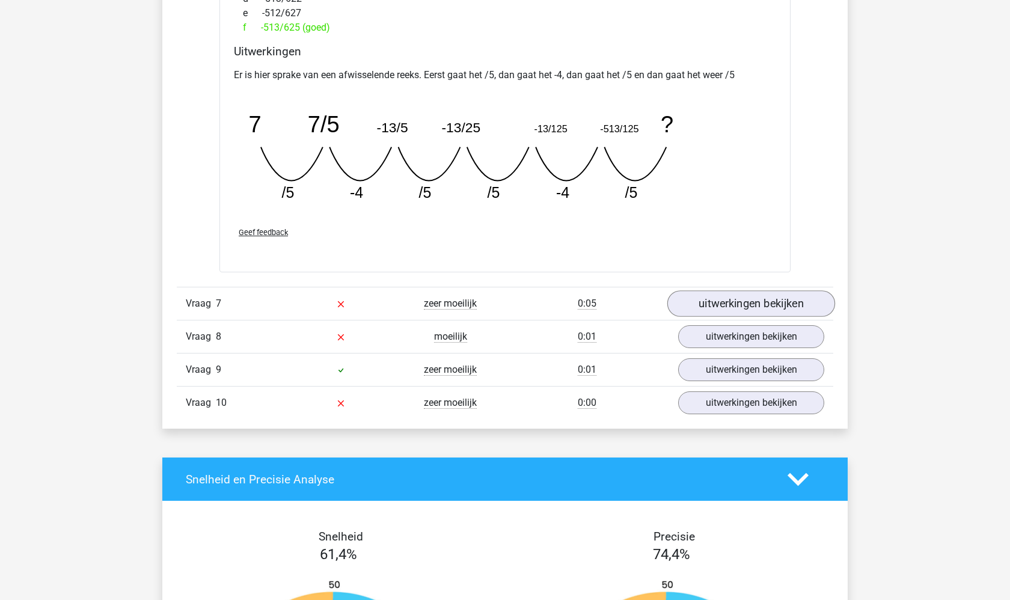
click at [774, 302] on link "uitwerkingen bekijken" at bounding box center [752, 304] width 168 height 26
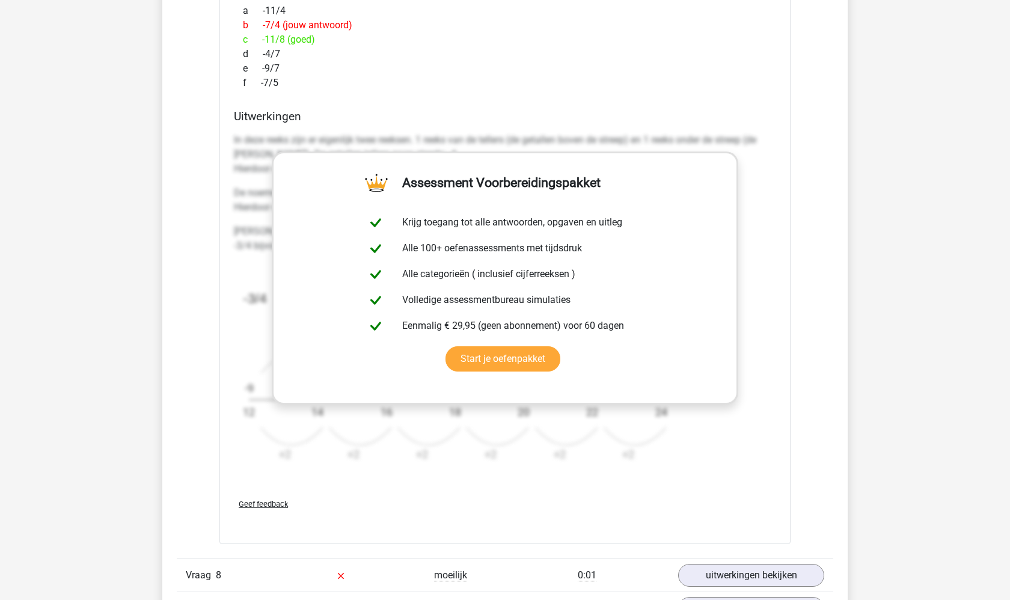
scroll to position [5627, 0]
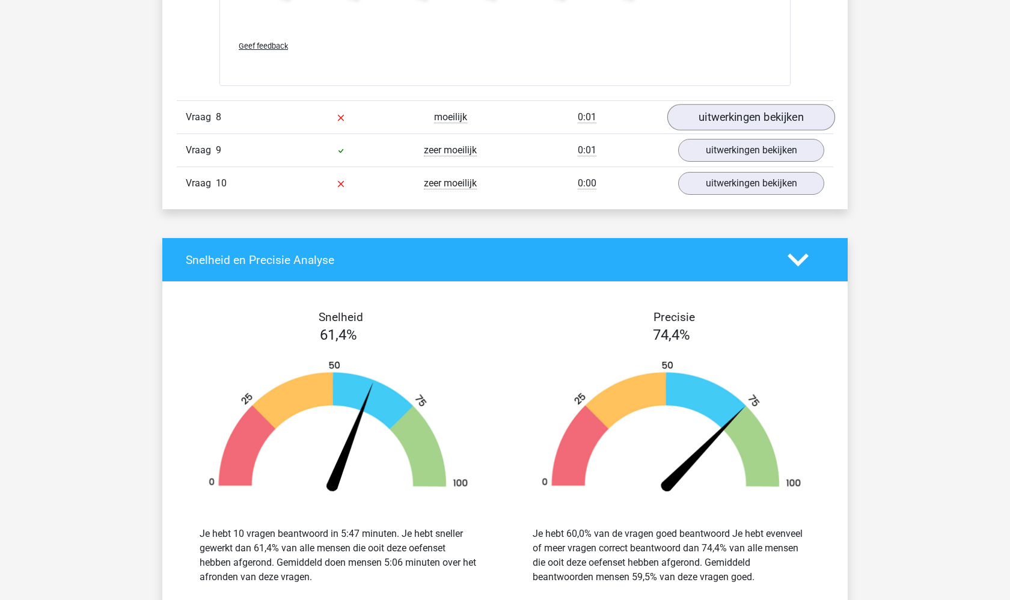
click at [761, 107] on link "uitwerkingen bekijken" at bounding box center [752, 117] width 168 height 26
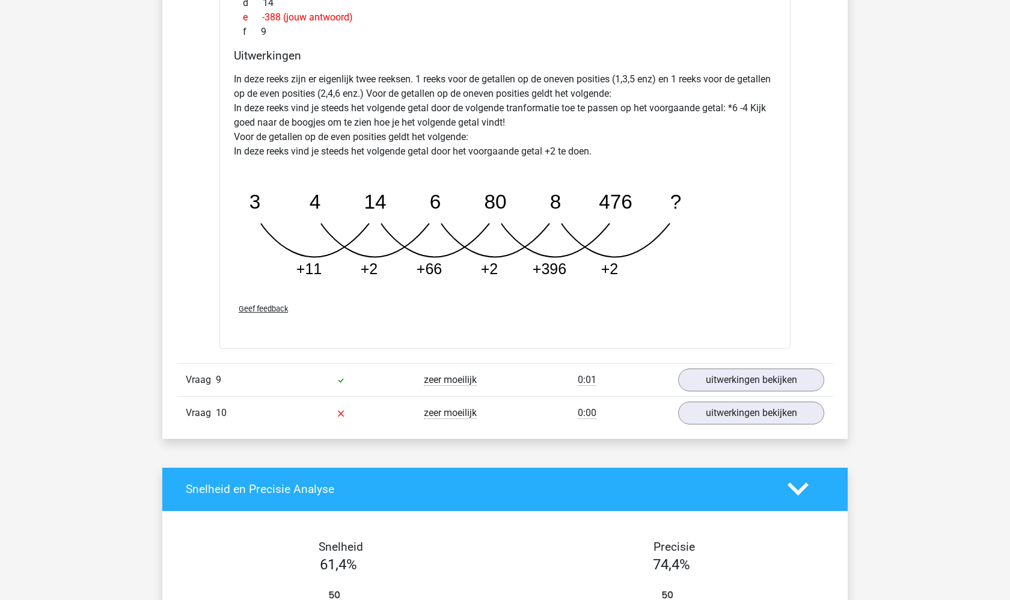
scroll to position [6219, 0]
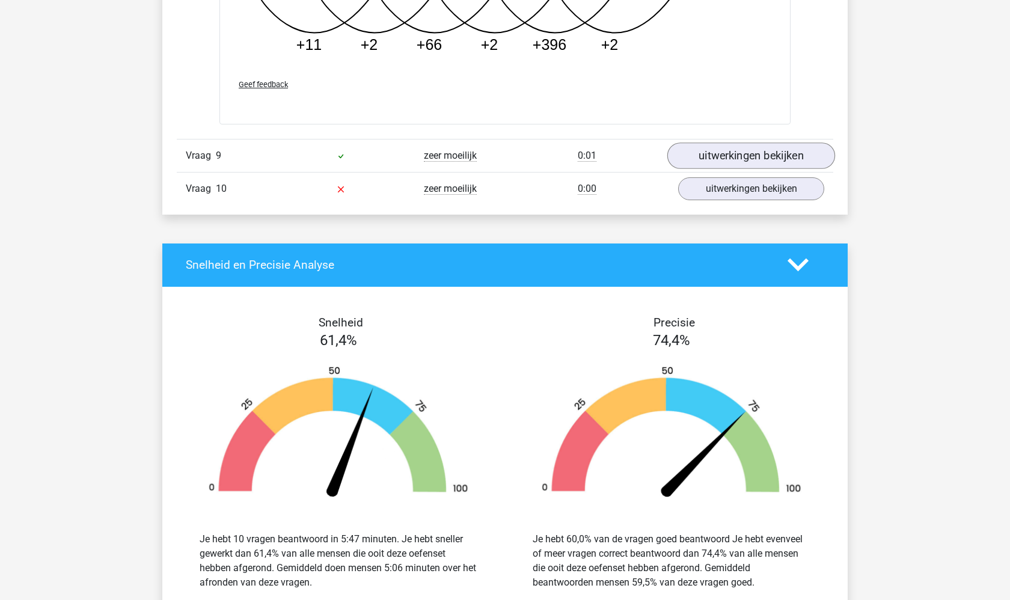
click at [733, 168] on link "uitwerkingen bekijken" at bounding box center [752, 156] width 168 height 26
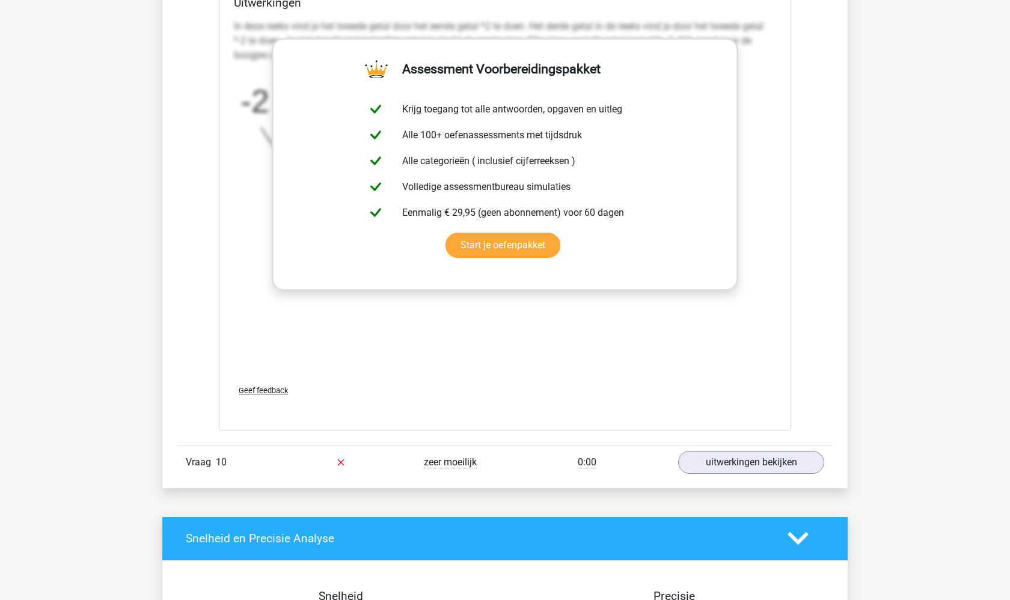
scroll to position [6820, 0]
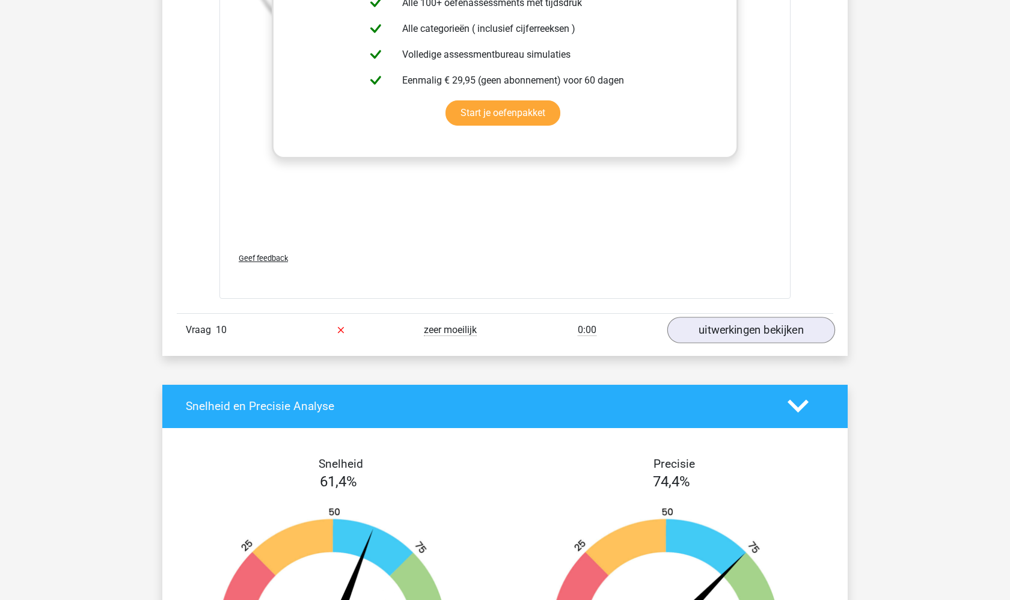
click at [753, 328] on link "uitwerkingen bekijken" at bounding box center [752, 330] width 168 height 26
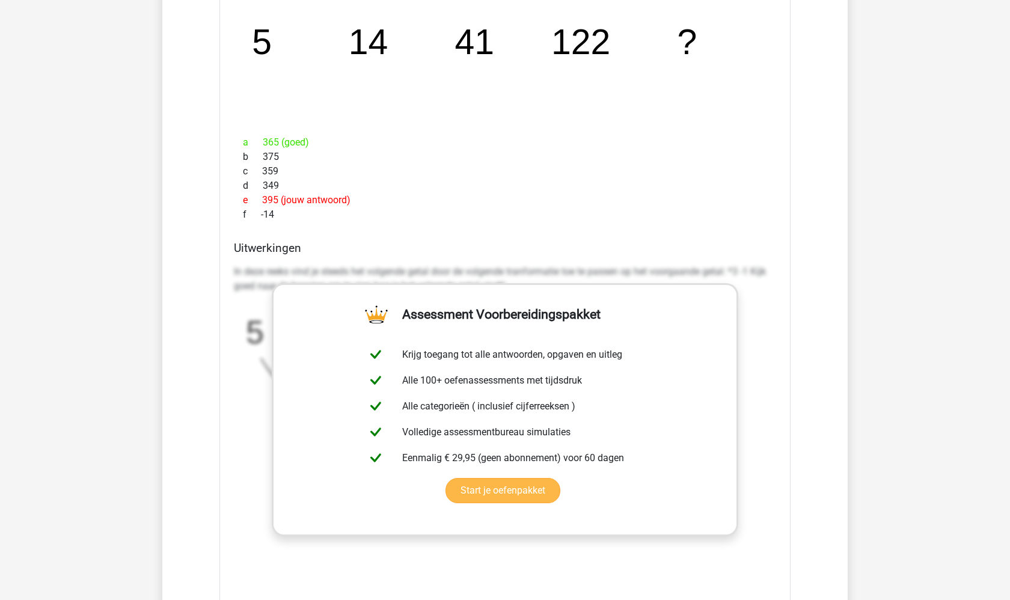
scroll to position [7218, 0]
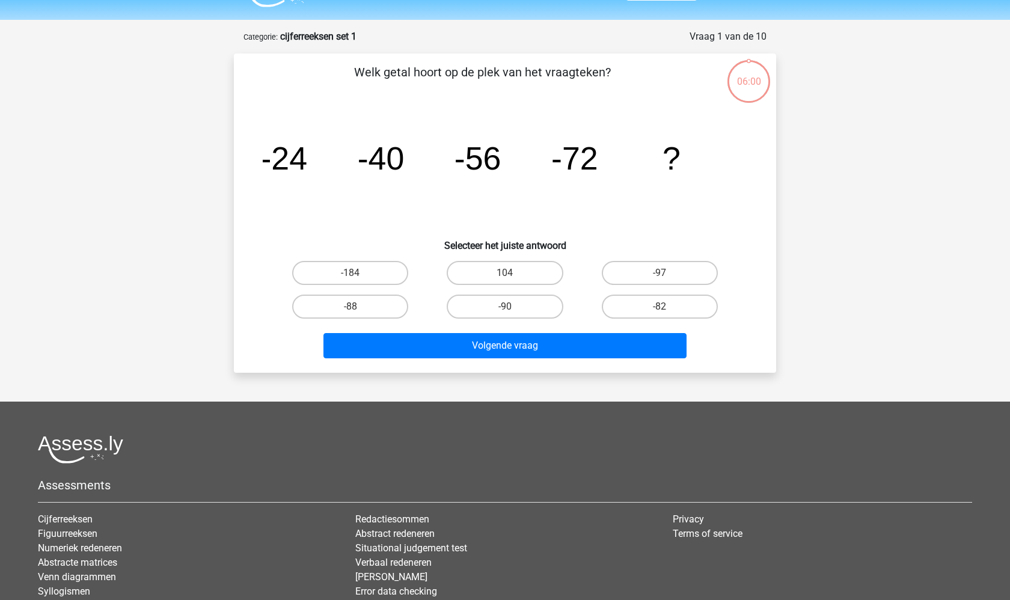
scroll to position [32, 0]
